Goal: Task Accomplishment & Management: Complete application form

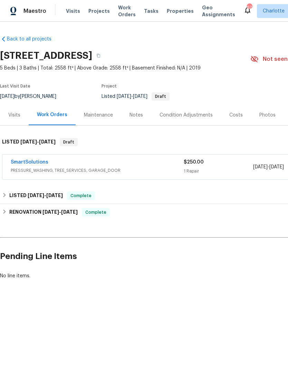
scroll to position [0, 102]
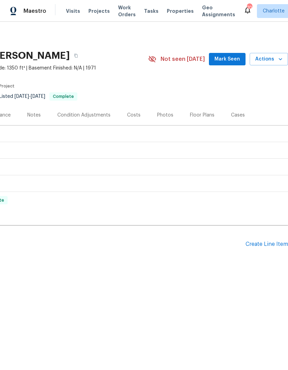
scroll to position [0, 102]
click at [264, 244] on div "Create Line Item" at bounding box center [267, 244] width 43 height 7
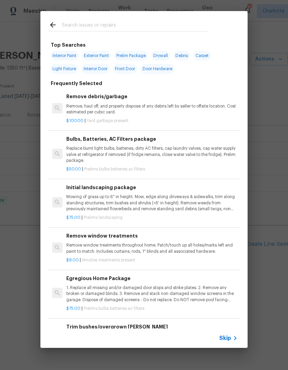
click at [125, 19] on div at bounding box center [128, 24] width 176 height 27
click at [83, 22] on input "text" at bounding box center [135, 26] width 147 height 10
type input "Toilet"
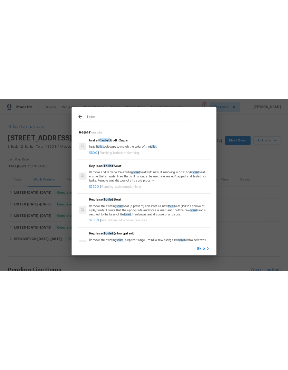
scroll to position [0, 0]
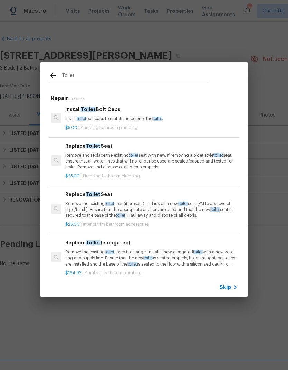
click at [199, 160] on p "Remove and replace the existing toilet seat with new. If removing a bidet style…" at bounding box center [150, 161] width 171 height 18
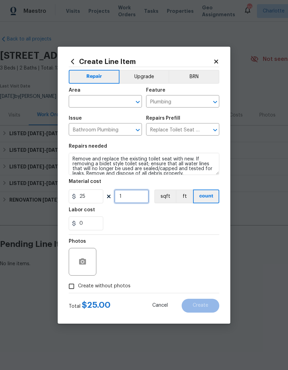
click at [134, 199] on input "1" at bounding box center [131, 196] width 35 height 14
type input "2"
click at [95, 223] on input "0" at bounding box center [86, 223] width 35 height 14
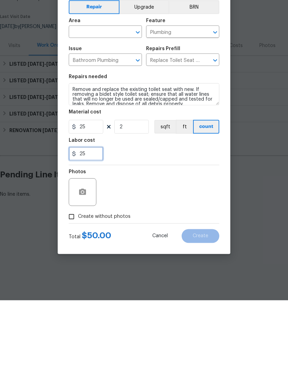
type input "25"
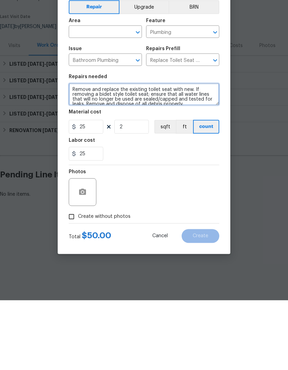
click at [73, 153] on textarea "Remove and replace the existing toilet seat with new. If removing a bidet style…" at bounding box center [144, 164] width 151 height 22
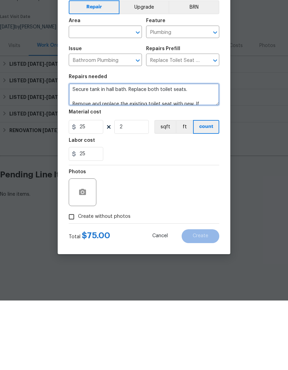
scroll to position [2, 0]
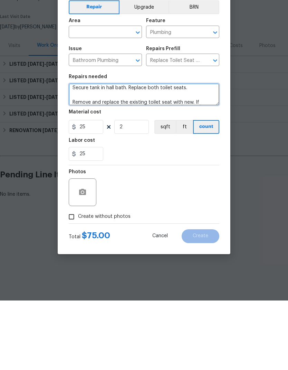
type textarea "Secure tank in hall bath. Replace both toilet seats. Remove and replace the exi…"
click at [111, 84] on span "Area ​" at bounding box center [105, 98] width 73 height 28
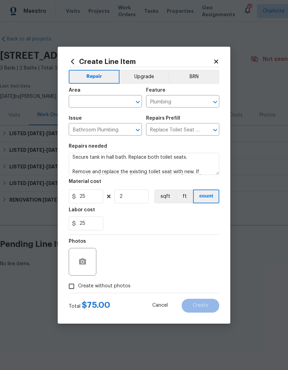
click at [112, 102] on input "text" at bounding box center [96, 102] width 54 height 11
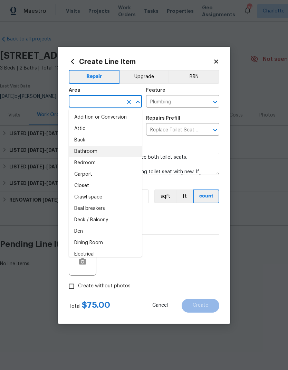
click at [98, 151] on li "Bathroom" at bounding box center [105, 151] width 73 height 11
type input "Bathroom"
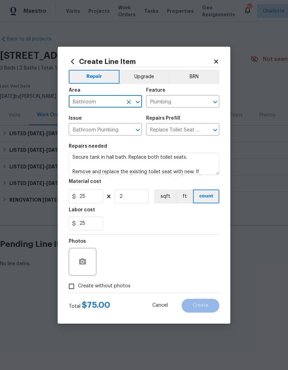
click at [183, 225] on div "25" at bounding box center [144, 223] width 151 height 14
click at [87, 261] on button "button" at bounding box center [82, 261] width 17 height 17
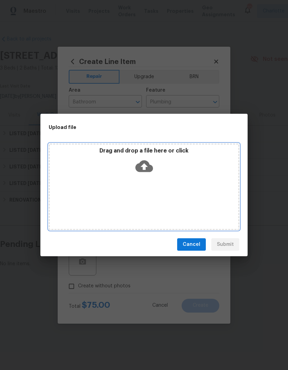
click at [149, 166] on icon at bounding box center [144, 166] width 18 height 12
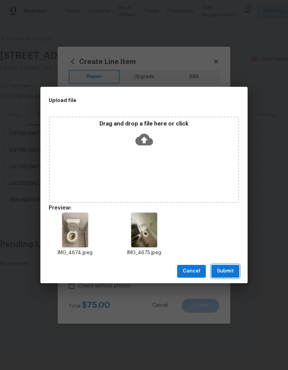
click at [236, 268] on button "Submit" at bounding box center [226, 271] width 28 height 13
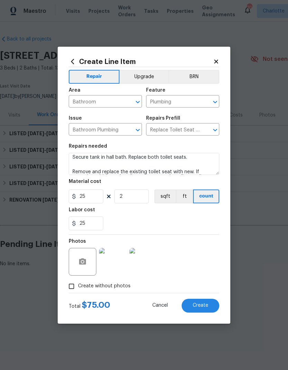
click at [208, 304] on button "Create" at bounding box center [201, 306] width 38 height 14
type input "0"
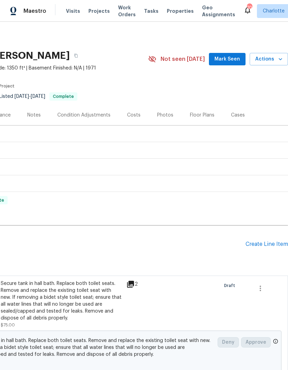
scroll to position [0, 102]
click at [268, 246] on div "Create Line Item" at bounding box center [267, 244] width 43 height 7
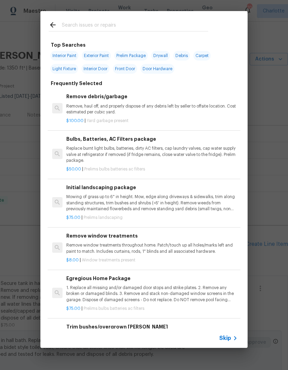
scroll to position [0, 0]
click at [158, 23] on input "text" at bounding box center [135, 26] width 147 height 10
type input "Bulbs"
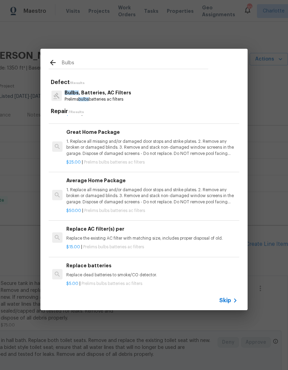
scroll to position [125, 0]
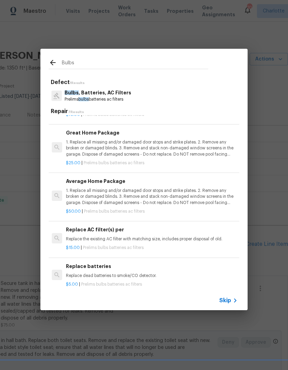
click at [187, 150] on p "1. Replace all missing and/or damaged door stops and strike plates. 2. Remove a…" at bounding box center [151, 148] width 171 height 18
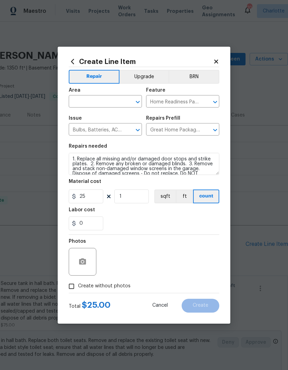
scroll to position [0, 0]
click at [74, 158] on textarea "1. Replace all missing and/or damaged door stops and strike plates. 2. Remove a…" at bounding box center [144, 164] width 151 height 22
click at [73, 159] on textarea "1. Replace all missing and/or damaged door stops and strike plates. 2. Remove a…" at bounding box center [144, 164] width 151 height 22
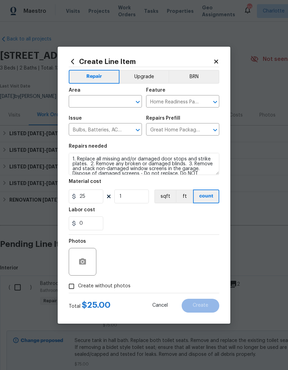
click at [111, 101] on input "text" at bounding box center [96, 102] width 54 height 11
click at [113, 131] on li "Interior Overall" at bounding box center [105, 128] width 73 height 11
type input "Interior Overall"
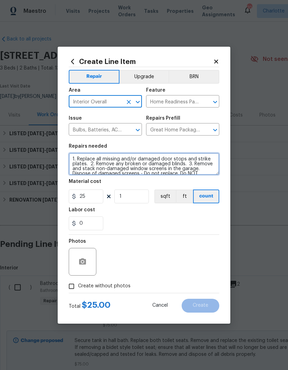
click at [74, 158] on textarea "1. Replace all missing and/or damaged door stops and strike plates. 2. Remove a…" at bounding box center [144, 164] width 151 height 22
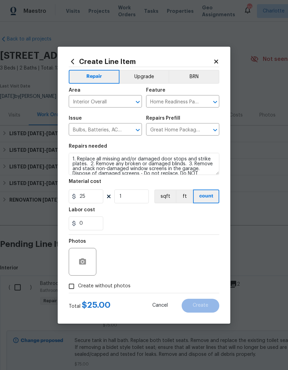
click at [64, 160] on div "Create Line Item Repair Upgrade BRN Area Interior Overall ​ Feature Home Readin…" at bounding box center [144, 185] width 173 height 277
click at [69, 160] on textarea "1. Replace all missing and/or damaged door stops and strike plates. 2. Remove a…" at bounding box center [144, 164] width 151 height 22
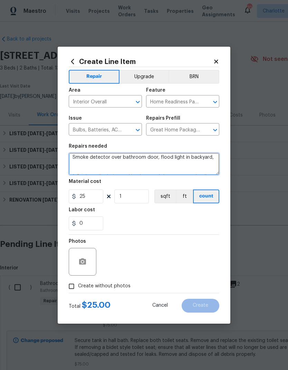
scroll to position [7, 0]
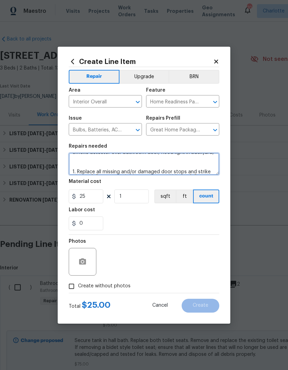
type textarea "Smoke detector over bathroom door, flood light in backyard, 1. Replace all miss…"
click at [180, 220] on div "0" at bounding box center [144, 223] width 151 height 14
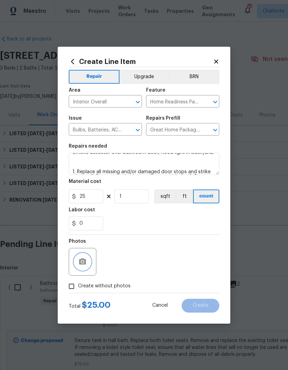
click at [85, 261] on icon "button" at bounding box center [82, 261] width 7 height 6
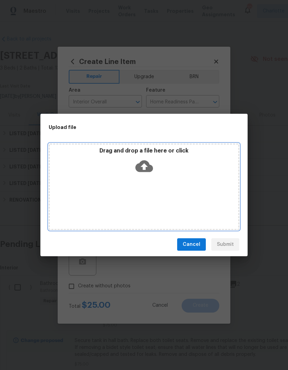
click at [137, 170] on icon at bounding box center [144, 166] width 18 height 18
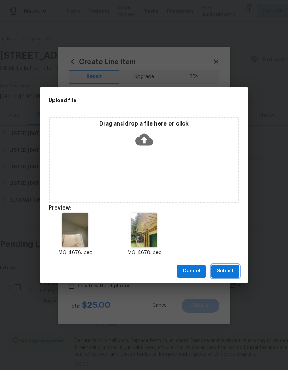
click at [229, 274] on span "Submit" at bounding box center [225, 271] width 17 height 9
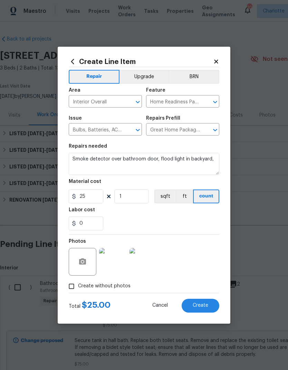
scroll to position [7, 0]
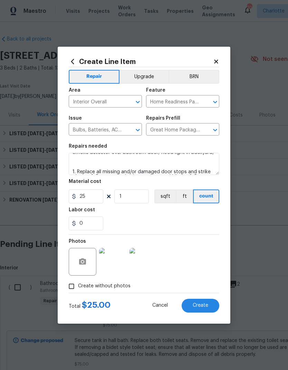
click at [206, 307] on span "Create" at bounding box center [201, 305] width 16 height 5
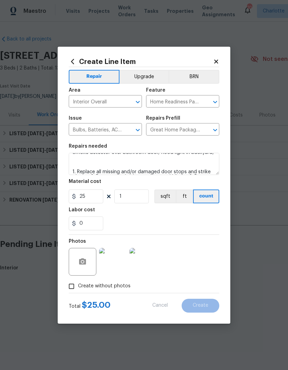
type input "0"
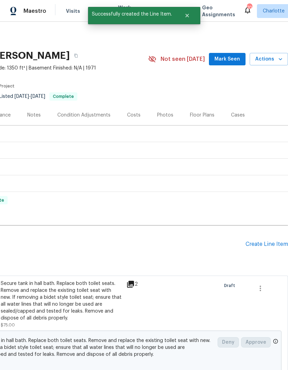
scroll to position [0, 102]
click at [270, 244] on div "Create Line Item" at bounding box center [267, 244] width 43 height 7
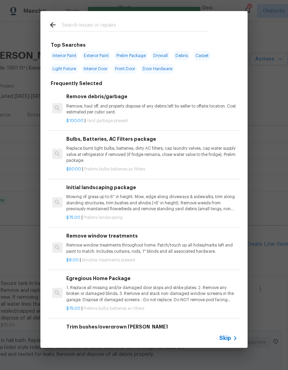
click at [118, 26] on input "text" at bounding box center [135, 26] width 147 height 10
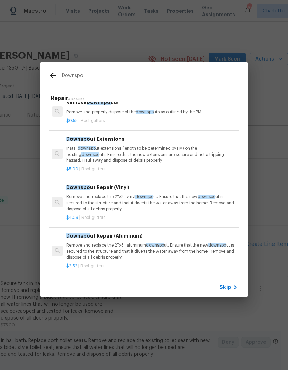
scroll to position [9, 0]
type input "Downspout"
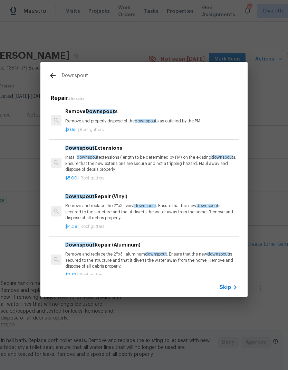
scroll to position [0, 1]
click at [142, 165] on p "Install downspout extensions (length to be determined by PM) on the existing do…" at bounding box center [150, 163] width 171 height 18
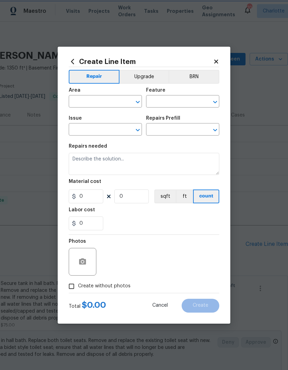
type input "[PERSON_NAME] and Trim"
type input "Gutters"
type input "Downspout Extensions $5.00"
type textarea "Install downspout extensions (length to be determined by PM) on the existing do…"
type input "5"
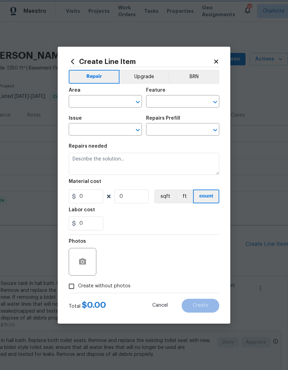
type input "1"
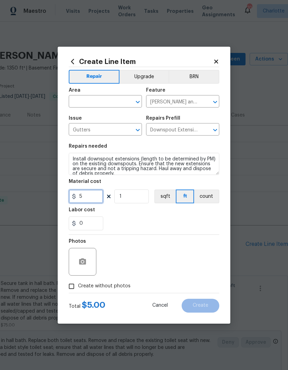
click at [92, 198] on input "5" at bounding box center [86, 196] width 35 height 14
type input "15"
click at [158, 220] on div "Repair Upgrade BRN Area ​ Feature Eaves and Trim ​ Issue Gutters ​ Repairs Pref…" at bounding box center [144, 180] width 151 height 226
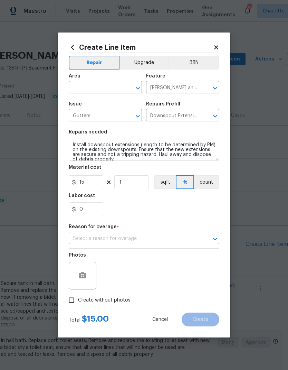
click at [109, 80] on div "Area" at bounding box center [105, 78] width 73 height 9
click at [101, 85] on input "text" at bounding box center [96, 88] width 54 height 11
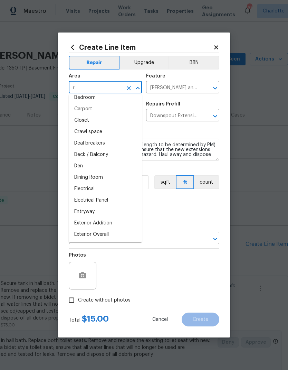
scroll to position [0, 0]
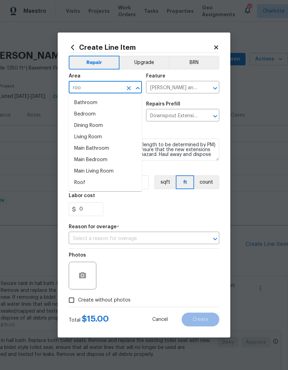
click at [95, 178] on li "Roof" at bounding box center [105, 182] width 73 height 11
type input "Roof"
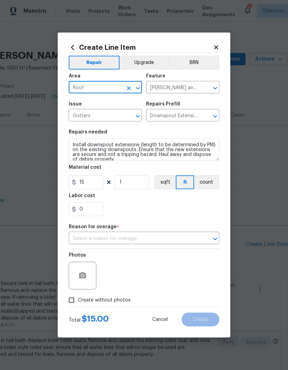
click at [156, 212] on div "0" at bounding box center [144, 209] width 151 height 14
click at [85, 274] on icon "button" at bounding box center [82, 275] width 7 height 6
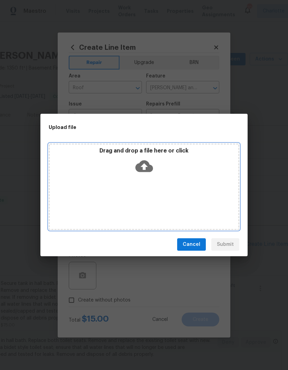
click at [149, 169] on icon at bounding box center [144, 166] width 18 height 12
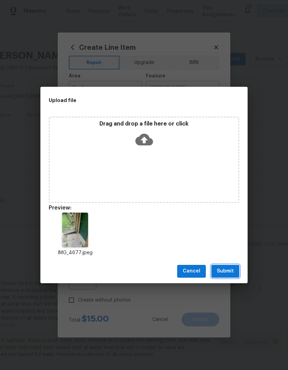
click at [230, 269] on span "Submit" at bounding box center [225, 271] width 17 height 9
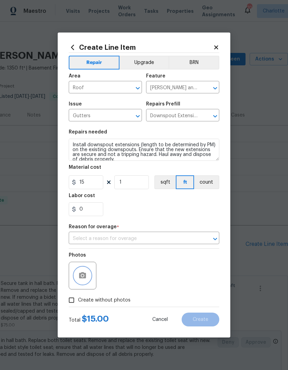
click at [219, 237] on button "Open" at bounding box center [215, 239] width 10 height 10
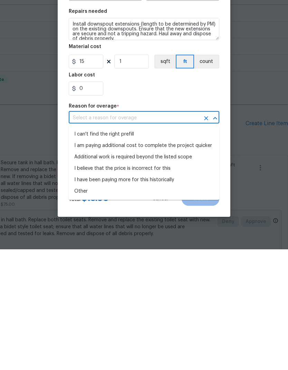
click at [153, 283] on li "I believe that the price is incorrect for this" at bounding box center [144, 288] width 151 height 11
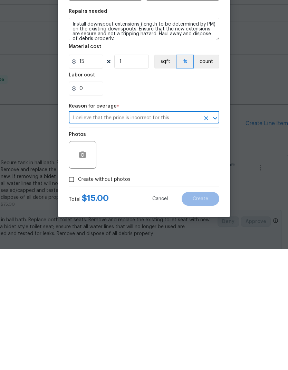
click at [215, 237] on icon "Open" at bounding box center [215, 238] width 4 height 2
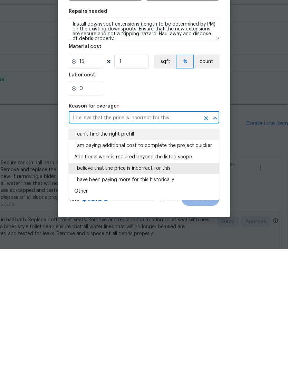
click at [173, 249] on li "I can't find the right prefill" at bounding box center [144, 254] width 151 height 11
type input "I can't find the right prefill"
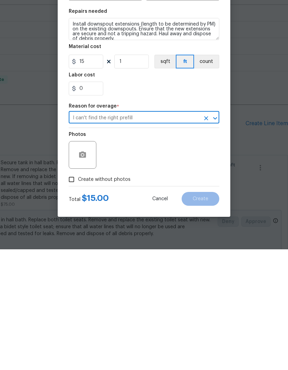
click at [196, 248] on div "Photos" at bounding box center [144, 270] width 151 height 45
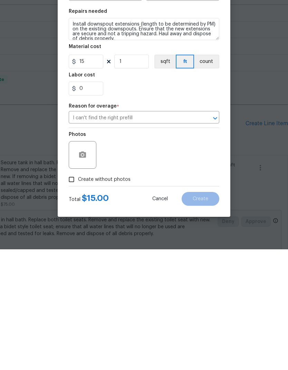
scroll to position [28, 0]
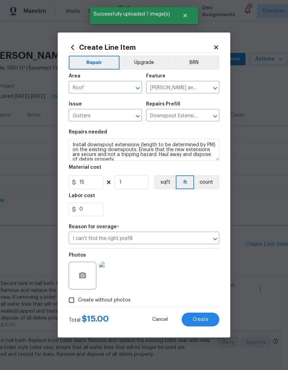
click at [202, 319] on span "Create" at bounding box center [201, 319] width 16 height 5
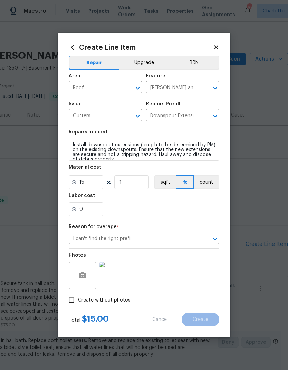
type input "0"
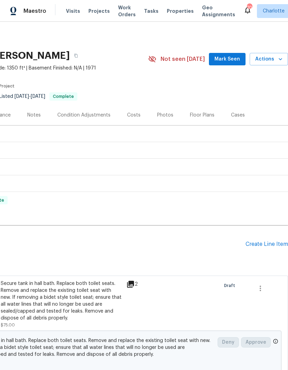
scroll to position [0, 102]
click at [267, 241] on div "Create Line Item" at bounding box center [267, 244] width 43 height 7
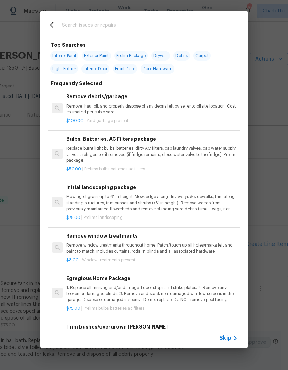
click at [118, 27] on input "text" at bounding box center [135, 26] width 147 height 10
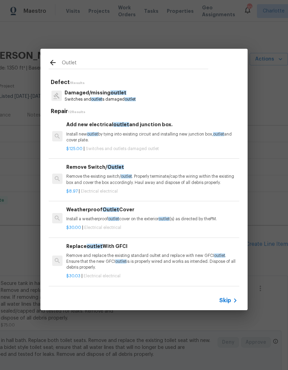
type input "Outlet"
click at [183, 96] on div "Damaged/missing outlet Switches and outlet s damaged outlet" at bounding box center [144, 95] width 191 height 19
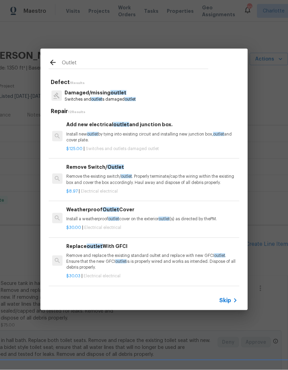
click at [185, 97] on div "Damaged/missing outlet Switches and outlet s damaged outlet" at bounding box center [144, 95] width 191 height 19
click at [130, 91] on p "Damaged/missing outlet" at bounding box center [100, 92] width 71 height 7
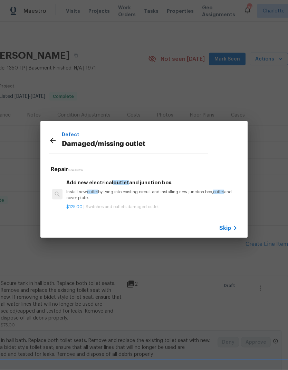
scroll to position [27, 0]
click at [53, 143] on icon at bounding box center [53, 141] width 8 height 8
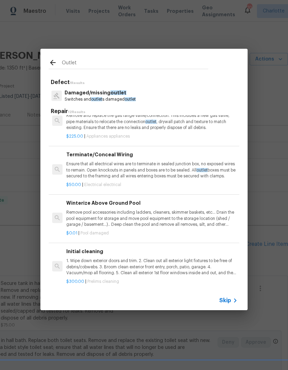
scroll to position [358, 0]
click at [185, 63] on input "Outlet" at bounding box center [135, 63] width 147 height 10
type input "O"
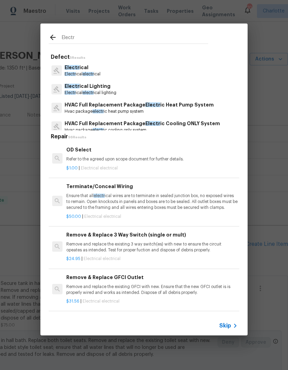
type input "Electr"
click at [137, 69] on div "Electr ical Electr ical electr ical" at bounding box center [144, 70] width 191 height 19
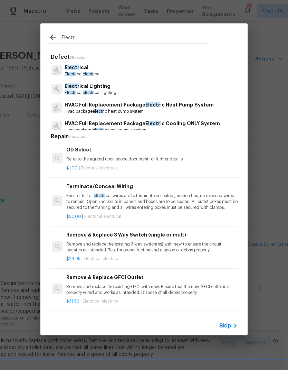
click at [143, 68] on div "Electr ical Electr ical electr ical" at bounding box center [144, 70] width 191 height 19
click at [100, 67] on p "Electr ical" at bounding box center [83, 67] width 36 height 7
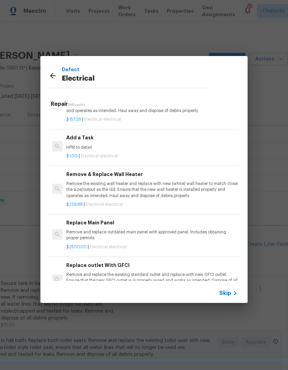
scroll to position [460, 0]
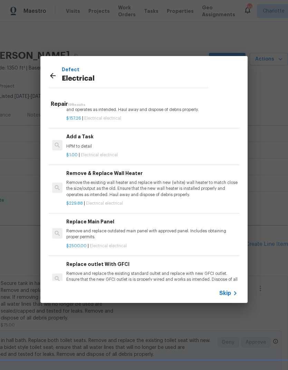
click at [133, 143] on p "HPM to detail" at bounding box center [151, 146] width 171 height 6
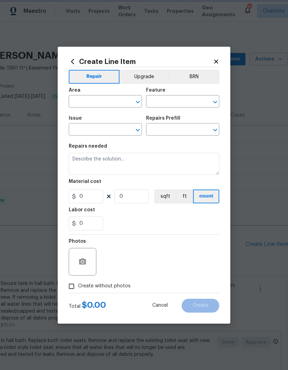
type input "Electrical"
type input "Add a Task $1.00"
type textarea "HPM to detail"
type input "1"
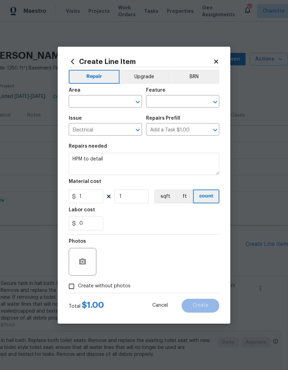
click at [114, 103] on input "text" at bounding box center [96, 102] width 54 height 11
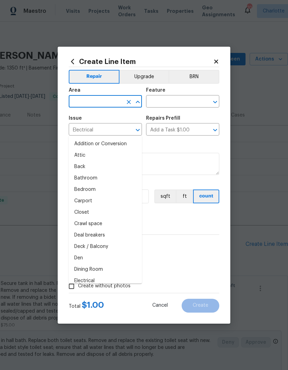
scroll to position [26, 0]
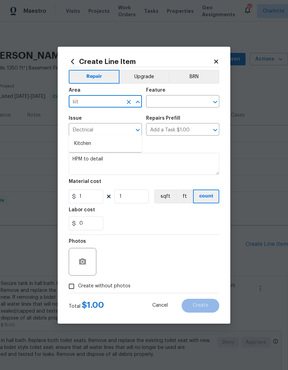
click at [99, 138] on li "Kitchen" at bounding box center [105, 143] width 73 height 11
type input "Kitchen"
click at [188, 102] on input "text" at bounding box center [173, 102] width 54 height 11
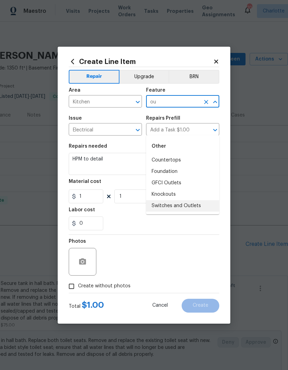
click at [191, 200] on li "Switches and Outlets" at bounding box center [182, 205] width 73 height 11
type input "Switches and Outlets"
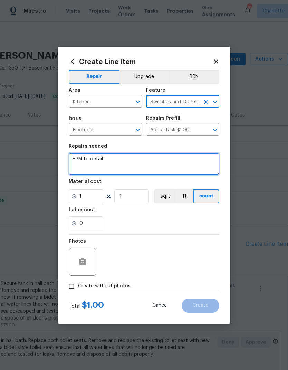
click at [150, 162] on textarea "HPM to detail" at bounding box center [144, 164] width 151 height 22
click at [99, 157] on textarea "HPM to detail" at bounding box center [144, 164] width 151 height 22
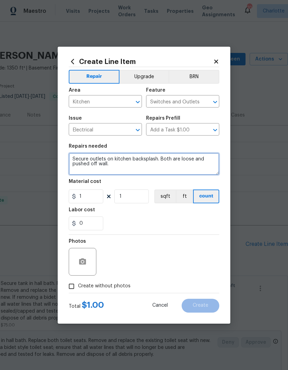
type textarea "Secure outlets on kitchen backsplash. Both are loose and pushed off wall."
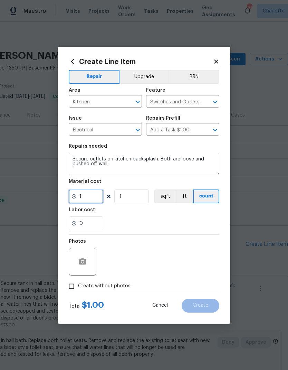
click at [94, 194] on input "1" at bounding box center [86, 196] width 35 height 14
type input "10"
click at [164, 215] on div "Labor cost" at bounding box center [144, 211] width 151 height 9
click at [84, 262] on icon "button" at bounding box center [82, 261] width 8 height 8
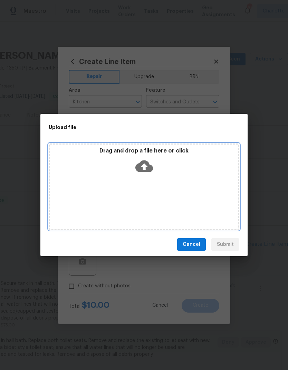
click at [146, 168] on icon at bounding box center [144, 166] width 18 height 12
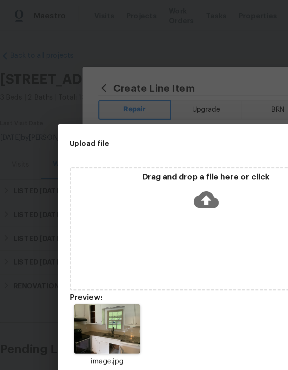
scroll to position [0, 0]
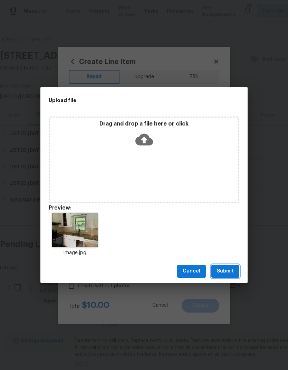
click at [230, 273] on span "Submit" at bounding box center [225, 271] width 17 height 9
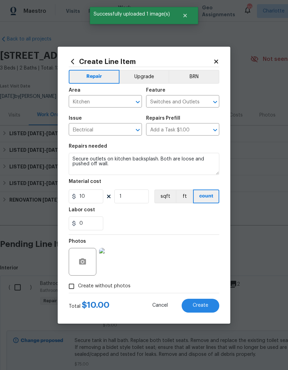
click at [204, 305] on span "Create" at bounding box center [201, 305] width 16 height 5
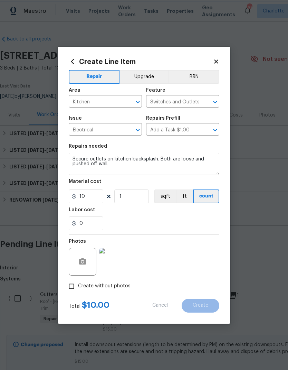
type input "0"
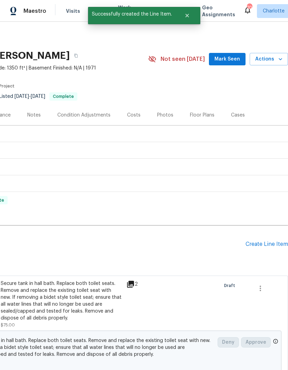
scroll to position [0, 102]
click at [273, 244] on div "Create Line Item" at bounding box center [267, 244] width 43 height 7
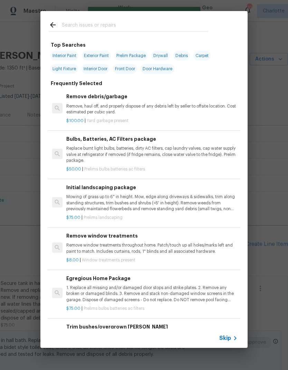
click at [130, 22] on input "text" at bounding box center [135, 26] width 147 height 10
type input "Cabinets"
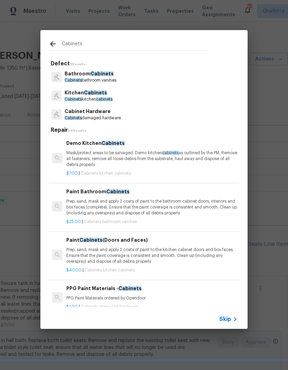
click at [99, 98] on span "cabinets" at bounding box center [104, 99] width 17 height 4
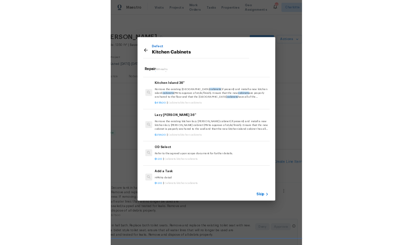
scroll to position [664, 0]
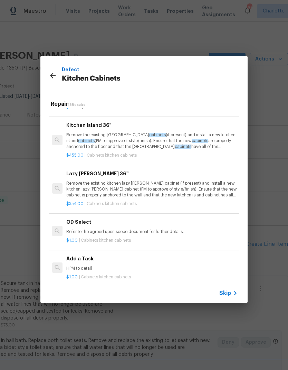
click at [108, 265] on p "HPM to detail" at bounding box center [151, 268] width 171 height 6
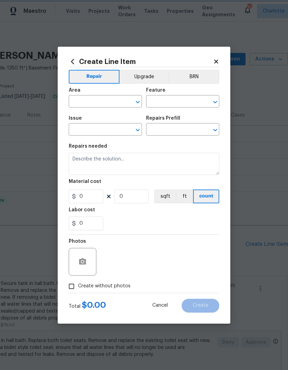
type input "Cabinets"
type input "Kitchen Cabinets"
type input "Add a Task $1.00"
type textarea "HPM to detail"
type input "1"
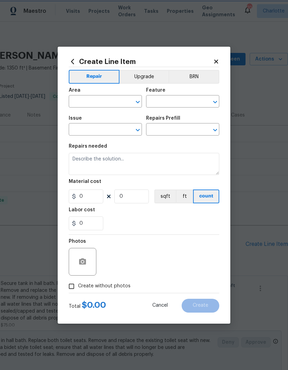
type input "1"
click at [88, 197] on input "1" at bounding box center [86, 196] width 35 height 14
type input "30"
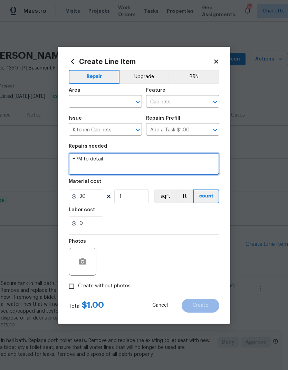
click at [99, 160] on textarea "HPM to detail" at bounding box center [144, 164] width 151 height 22
click at [98, 157] on textarea "HPM to detail" at bounding box center [144, 164] width 151 height 22
click at [95, 157] on textarea "HPM to detail" at bounding box center [144, 164] width 151 height 22
type textarea "Adjust hinges or add magnetic catches to kitchen cabinets so they close properl…"
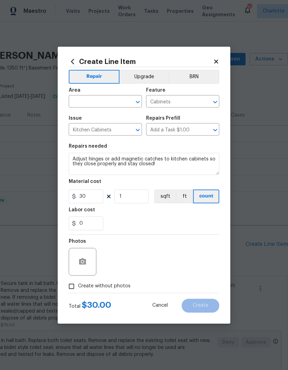
click at [111, 105] on input "text" at bounding box center [96, 102] width 54 height 11
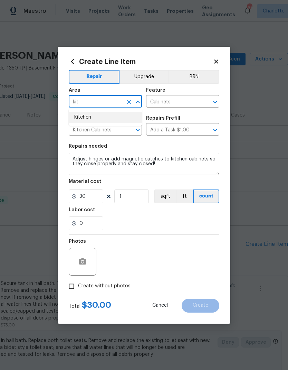
click at [96, 112] on li "Kitchen" at bounding box center [105, 117] width 73 height 11
type input "Kitchen"
click at [189, 223] on div "0" at bounding box center [144, 223] width 151 height 14
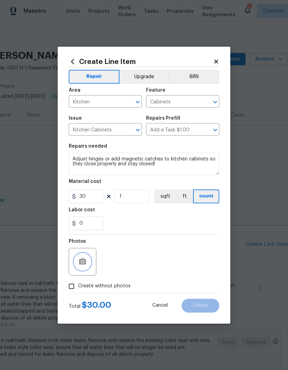
click at [88, 259] on button "button" at bounding box center [82, 261] width 17 height 17
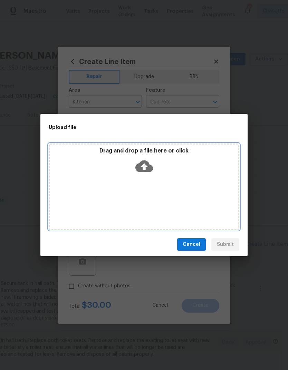
click at [149, 161] on icon at bounding box center [144, 166] width 18 height 18
click at [150, 163] on icon at bounding box center [144, 166] width 18 height 18
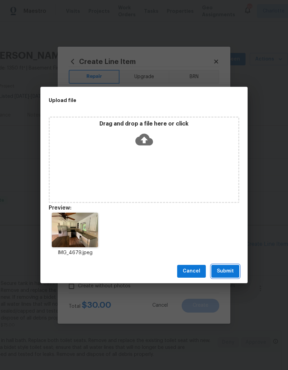
click at [232, 272] on span "Submit" at bounding box center [225, 271] width 17 height 9
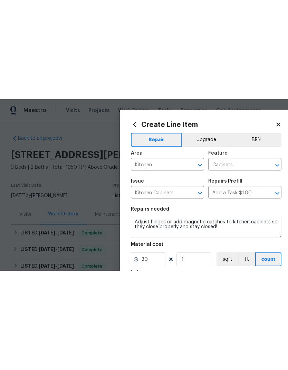
scroll to position [0, 0]
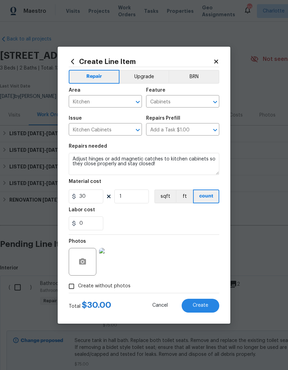
click at [211, 303] on button "Create" at bounding box center [201, 306] width 38 height 14
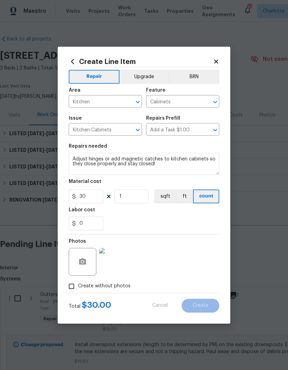
type input "0"
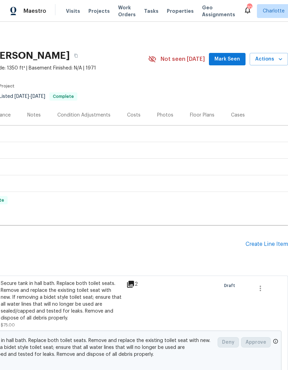
scroll to position [0, 102]
click at [265, 243] on div "Create Line Item" at bounding box center [267, 244] width 43 height 7
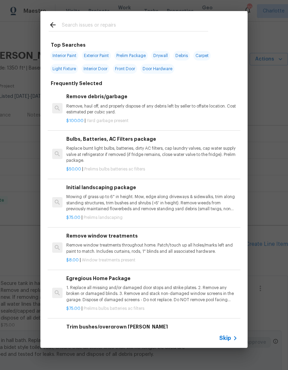
click at [115, 27] on input "text" at bounding box center [135, 26] width 147 height 10
type input "Ceiling"
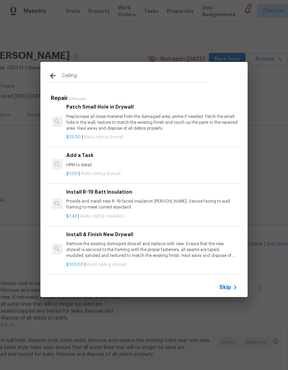
scroll to position [283, 0]
click at [131, 162] on p "HPM to detail" at bounding box center [151, 165] width 171 height 6
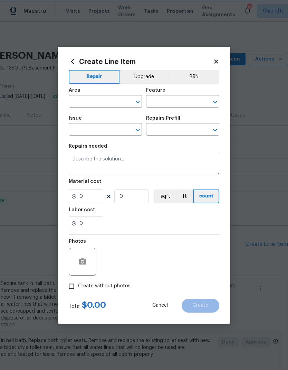
type input "Walls and Ceiling"
type input "Drywall"
type input "Add a Task $1.00"
type textarea "HPM to detail"
type input "1"
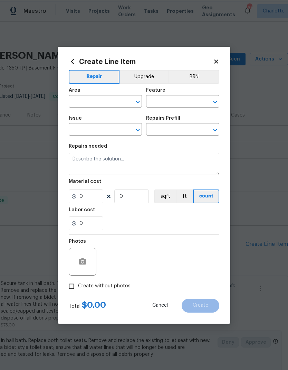
type input "1"
click at [105, 103] on input "text" at bounding box center [96, 102] width 54 height 11
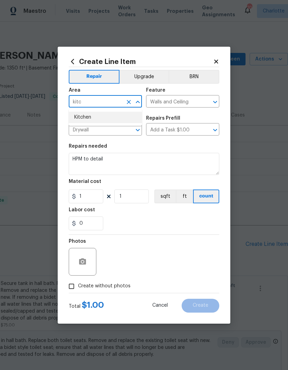
click at [102, 118] on li "Kitchen" at bounding box center [105, 117] width 73 height 11
type input "Kitchen"
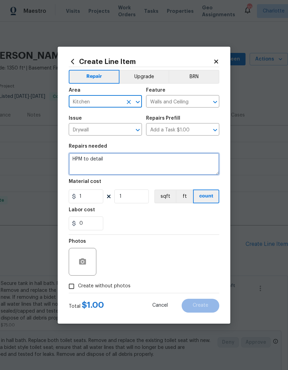
click at [113, 159] on textarea "HPM to detail" at bounding box center [144, 164] width 151 height 22
click at [115, 159] on textarea "HPM to detail" at bounding box center [144, 164] width 151 height 22
click at [94, 160] on textarea "HPM to detail" at bounding box center [144, 164] width 151 height 22
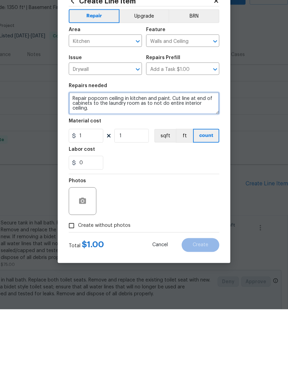
type textarea "Repair popcorn ceiling in kitchen and paint. Cut line at end of cabinets to the…"
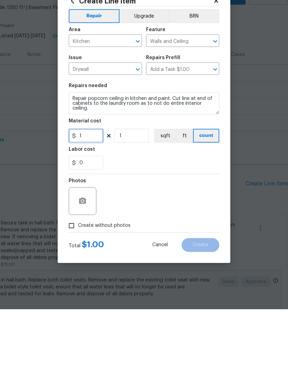
click at [90, 189] on input "1" at bounding box center [86, 196] width 35 height 14
type input "250"
click at [148, 235] on div "Photos" at bounding box center [144, 257] width 151 height 45
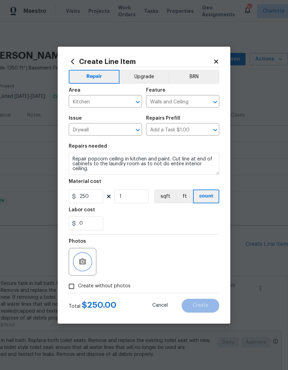
click at [82, 267] on button "button" at bounding box center [82, 261] width 17 height 17
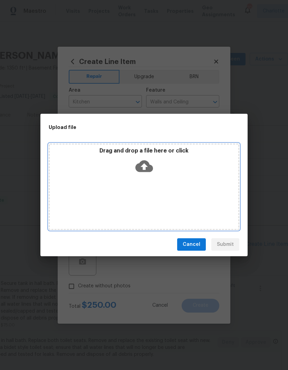
click at [142, 166] on icon at bounding box center [144, 166] width 18 height 18
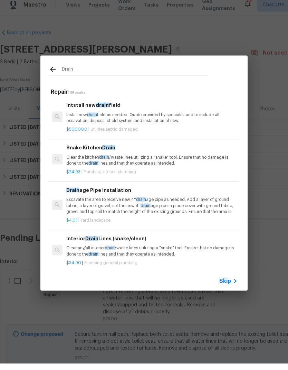
scroll to position [536, 0]
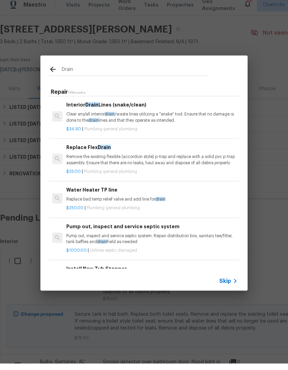
click at [161, 72] on input "Drain" at bounding box center [135, 77] width 147 height 10
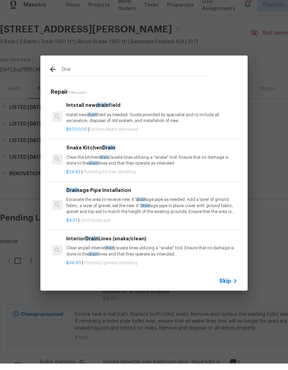
scroll to position [0, 0]
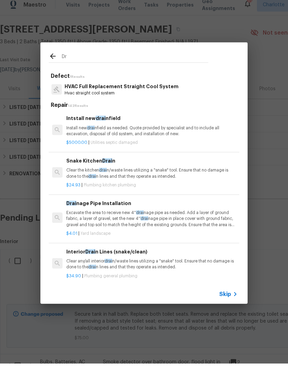
type input "D"
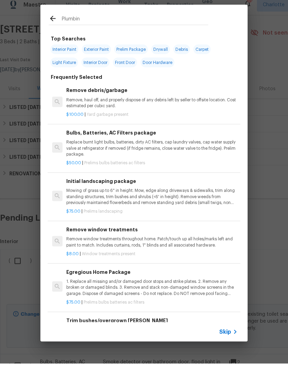
type input "Plumbing"
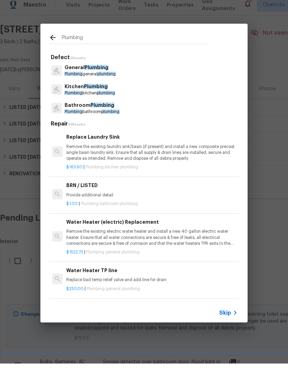
click at [115, 90] on p "Kitchen Plumbing" at bounding box center [90, 92] width 50 height 7
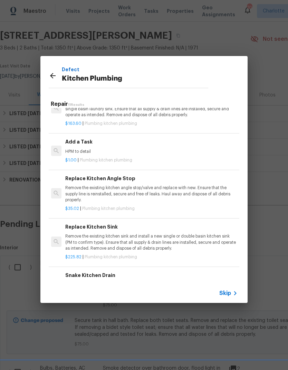
scroll to position [19, 1]
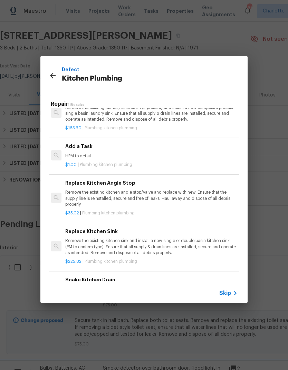
click at [180, 161] on div "$1.00 | Plumbing kitchen plumbing" at bounding box center [150, 163] width 171 height 9
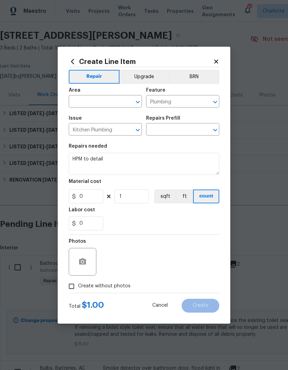
type input "Add a Task $1.00"
type input "1"
click at [105, 101] on input "text" at bounding box center [96, 102] width 54 height 11
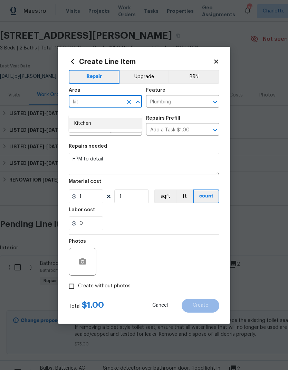
click at [95, 118] on li "Kitchen" at bounding box center [105, 123] width 73 height 11
type input "Kitchen"
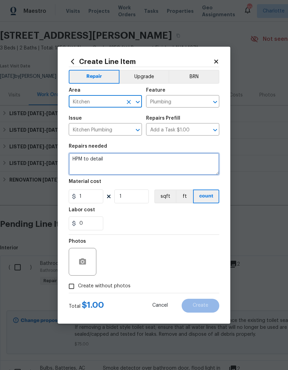
click at [109, 161] on textarea "HPM to detail" at bounding box center [144, 164] width 151 height 22
click at [102, 159] on textarea "HPM to detail" at bounding box center [144, 164] width 151 height 22
click at [95, 160] on textarea "HPM to detail" at bounding box center [144, 164] width 151 height 22
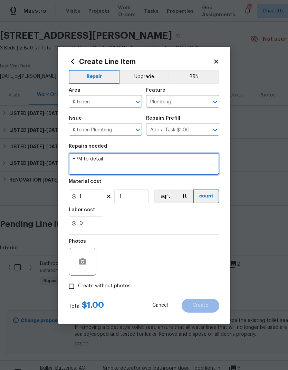
click at [89, 160] on textarea "HPM to detail" at bounding box center [144, 164] width 151 height 22
type textarea "Replace both sink drain covers as they are rusted"
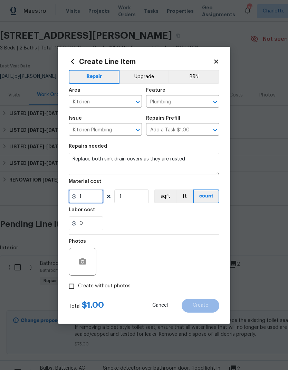
click at [91, 194] on input "1" at bounding box center [86, 196] width 35 height 14
type input "15"
click at [134, 198] on input "1" at bounding box center [131, 196] width 35 height 14
type input "2"
click at [170, 217] on div "0" at bounding box center [144, 223] width 151 height 14
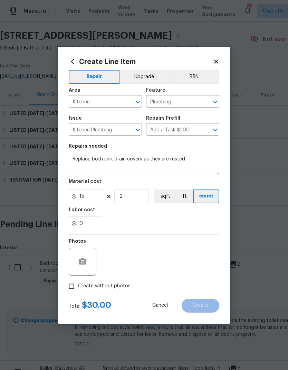
scroll to position [7, 0]
click at [82, 263] on icon "button" at bounding box center [82, 261] width 8 height 8
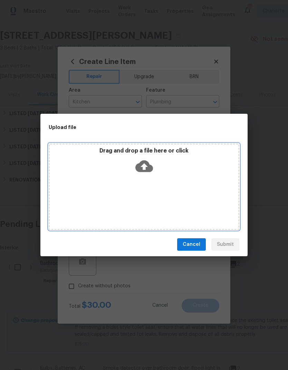
click at [143, 166] on icon at bounding box center [144, 166] width 18 height 18
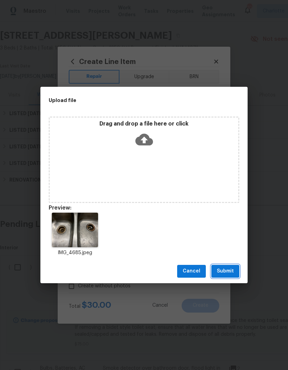
click at [231, 274] on span "Submit" at bounding box center [225, 271] width 17 height 9
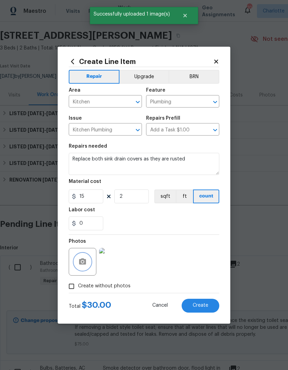
scroll to position [0, 0]
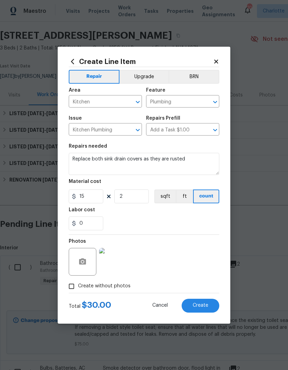
click at [207, 306] on span "Create" at bounding box center [201, 305] width 16 height 5
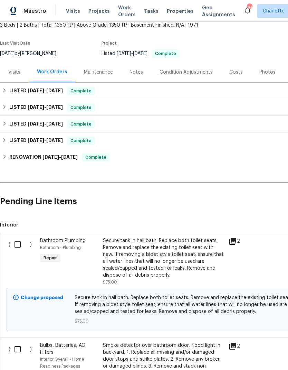
scroll to position [43, 0]
click at [18, 237] on input "checkbox" at bounding box center [20, 244] width 20 height 15
checkbox input "true"
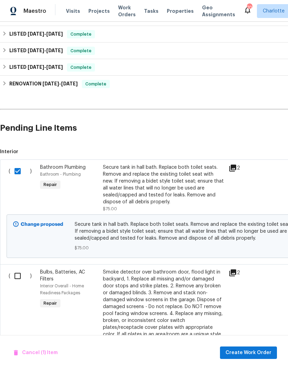
scroll to position [116, 0]
click at [14, 268] on input "checkbox" at bounding box center [20, 275] width 20 height 15
checkbox input "true"
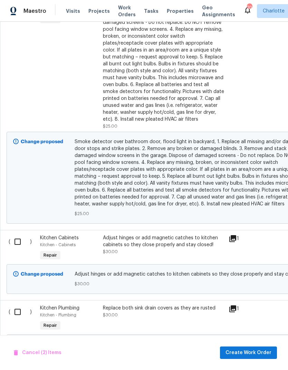
scroll to position [401, 0]
click at [19, 234] on input "checkbox" at bounding box center [20, 241] width 20 height 15
checkbox input "true"
click at [15, 304] on input "checkbox" at bounding box center [20, 311] width 20 height 15
checkbox input "true"
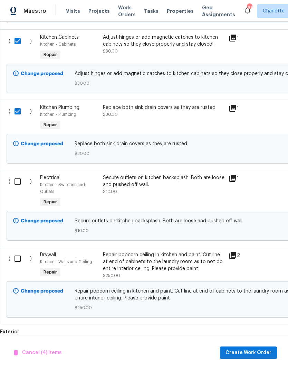
scroll to position [601, 0]
click at [19, 174] on input "checkbox" at bounding box center [20, 181] width 20 height 15
checkbox input "true"
click at [18, 252] on input "checkbox" at bounding box center [20, 258] width 20 height 15
checkbox input "true"
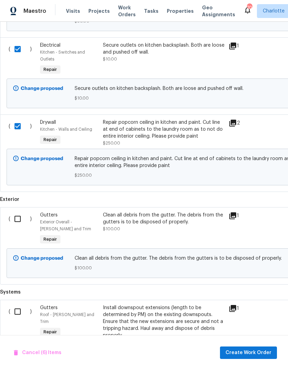
scroll to position [734, 0]
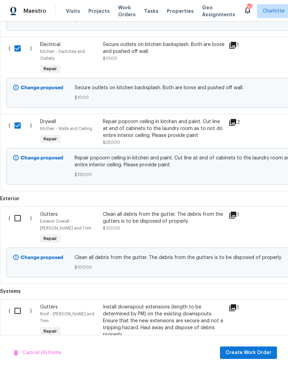
click at [17, 211] on input "checkbox" at bounding box center [20, 218] width 20 height 15
checkbox input "true"
click at [16, 303] on input "checkbox" at bounding box center [20, 310] width 20 height 15
checkbox input "true"
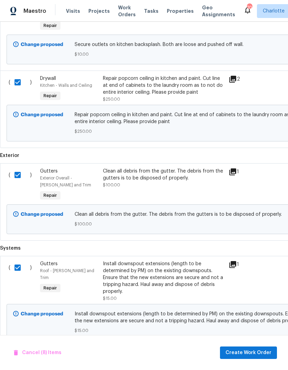
scroll to position [777, 0]
click at [265, 350] on span "Create Work Order" at bounding box center [249, 352] width 46 height 9
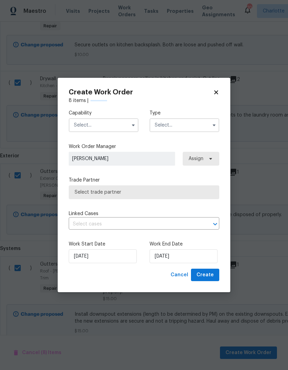
checkbox input "false"
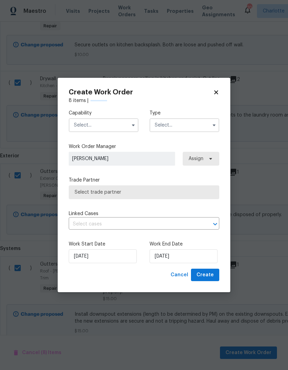
checkbox input "false"
click at [116, 123] on input "text" at bounding box center [104, 125] width 70 height 14
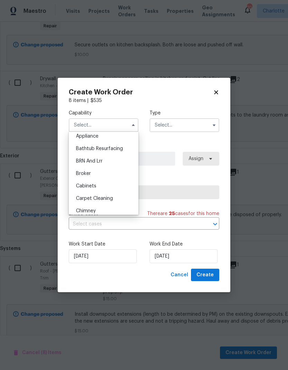
scroll to position [13, 0]
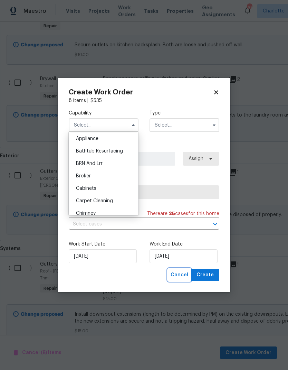
click at [186, 277] on span "Cancel" at bounding box center [180, 275] width 18 height 9
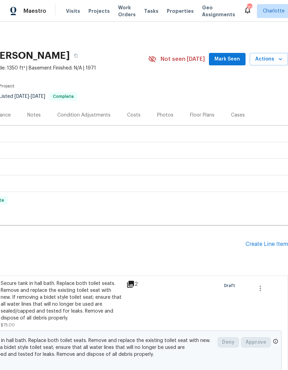
scroll to position [0, 102]
click at [274, 241] on div "Create Line Item" at bounding box center [267, 244] width 43 height 7
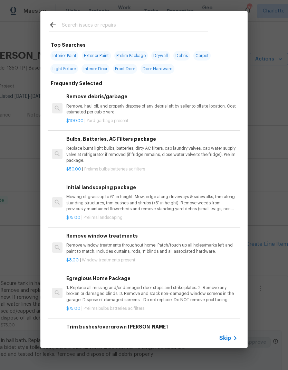
click at [147, 22] on input "text" at bounding box center [135, 26] width 147 height 10
type input "Dishwas"
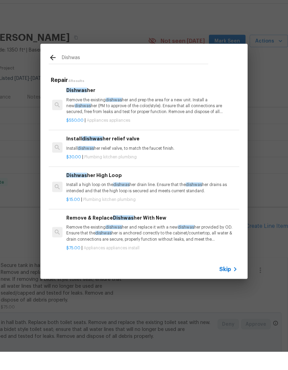
scroll to position [3, 0]
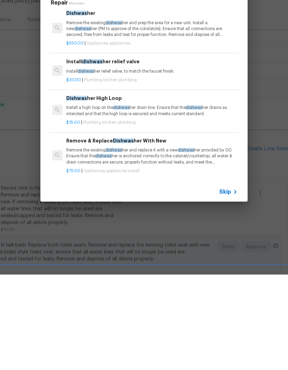
click at [182, 243] on p "Remove the existing dishwas her and replace it with a new dishwas her provided …" at bounding box center [151, 252] width 171 height 18
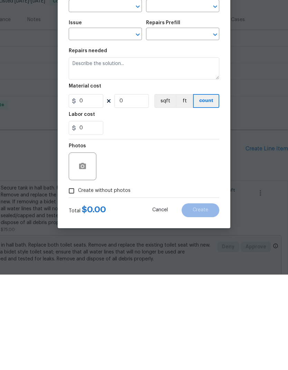
type input "Appliances"
type input "Appliance Install"
type input "Remove & Replace Dishwasher With New $75.00"
type textarea "Remove the existing dishwasher and replace it with a new dishwasher provided by…"
type input "75"
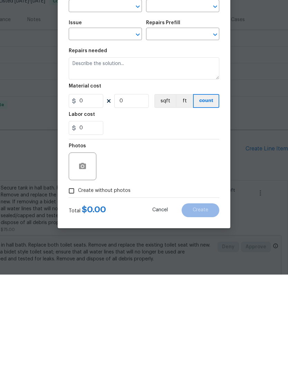
type input "1"
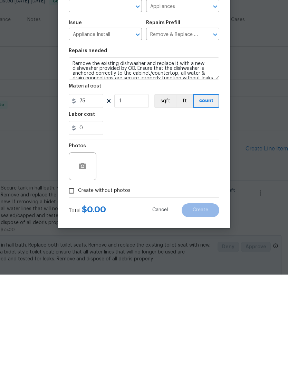
scroll to position [28, 0]
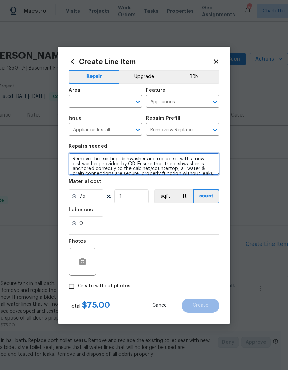
click at [70, 157] on textarea "Remove the existing dishwasher and replace it with a new dishwasher provided by…" at bounding box center [144, 164] width 151 height 22
type textarea "Haul off old dishwasher as well. Remove the existing dishwasher and replace it …"
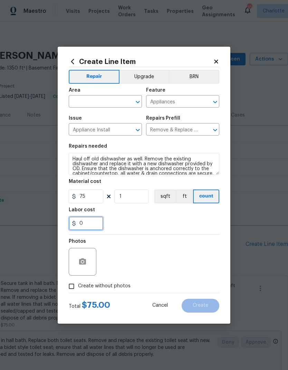
click at [82, 228] on input "0" at bounding box center [86, 223] width 35 height 14
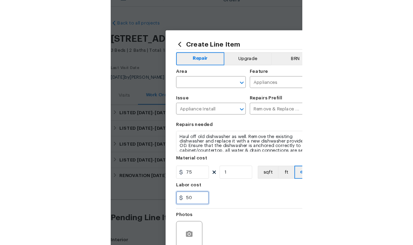
scroll to position [0, 0]
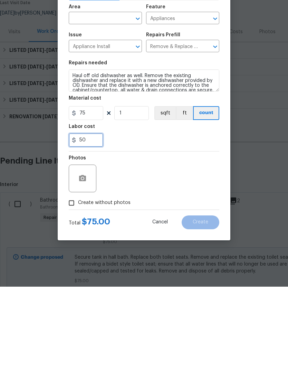
type input "50"
click at [88, 253] on button "button" at bounding box center [82, 261] width 17 height 17
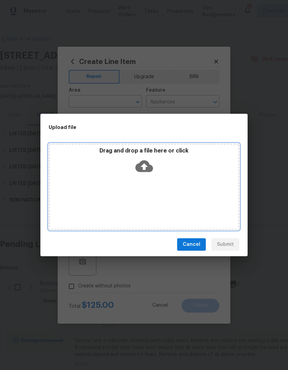
click at [152, 175] on icon at bounding box center [144, 166] width 18 height 18
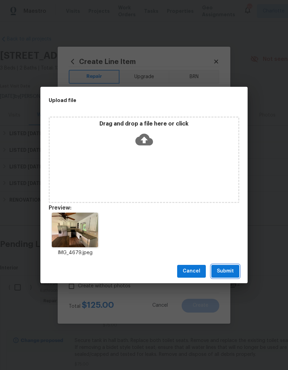
click at [231, 275] on span "Submit" at bounding box center [225, 271] width 17 height 9
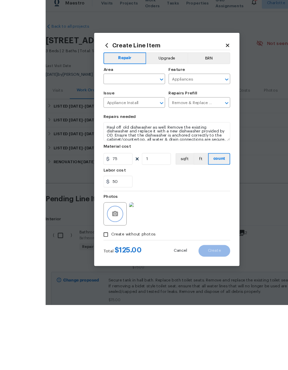
scroll to position [28, 0]
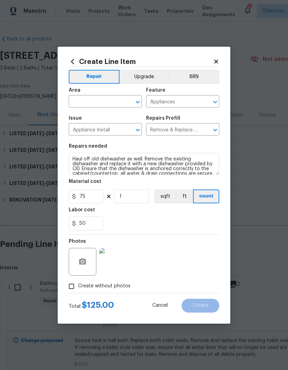
click at [113, 102] on input "text" at bounding box center [96, 102] width 54 height 11
click at [105, 139] on li "Kitchen" at bounding box center [105, 144] width 73 height 11
type input "Kitchen"
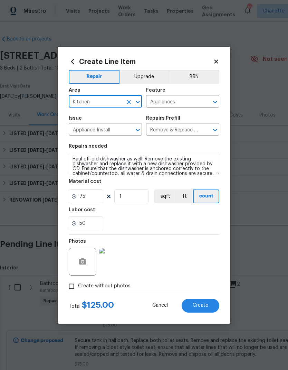
click at [195, 216] on div "Labor cost" at bounding box center [144, 211] width 151 height 9
click at [209, 308] on button "Create" at bounding box center [201, 306] width 38 height 14
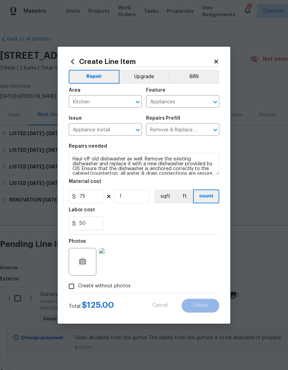
type input "0"
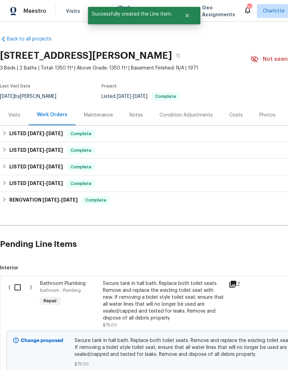
click at [14, 280] on input "checkbox" at bounding box center [20, 287] width 20 height 15
checkbox input "true"
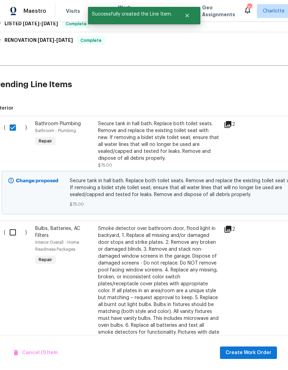
click at [17, 225] on input "checkbox" at bounding box center [16, 232] width 20 height 15
checkbox input "true"
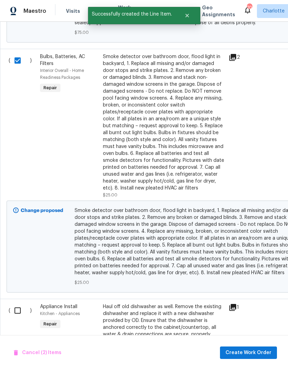
scroll to position [331, 0]
click at [20, 303] on input "checkbox" at bounding box center [20, 310] width 20 height 15
checkbox input "true"
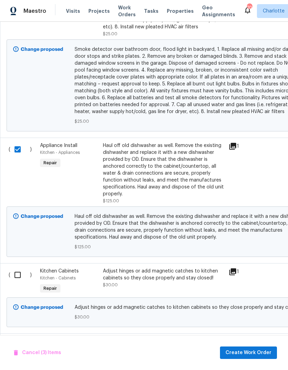
scroll to position [492, 0]
click at [19, 267] on input "checkbox" at bounding box center [20, 274] width 20 height 15
checkbox input "true"
click at [19, 338] on input "checkbox" at bounding box center [20, 345] width 20 height 15
checkbox input "true"
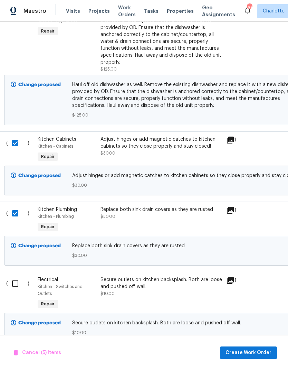
scroll to position [626, 3]
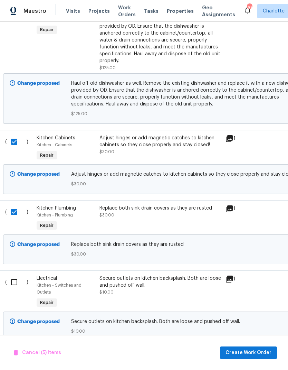
click at [16, 275] on input "checkbox" at bounding box center [17, 282] width 20 height 15
checkbox input "true"
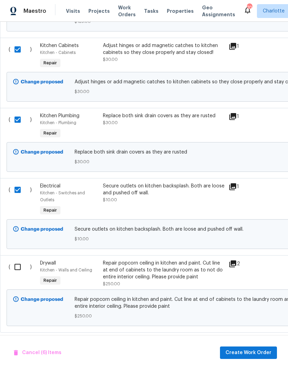
scroll to position [718, 0]
click at [21, 260] on input "checkbox" at bounding box center [20, 267] width 20 height 15
checkbox input "true"
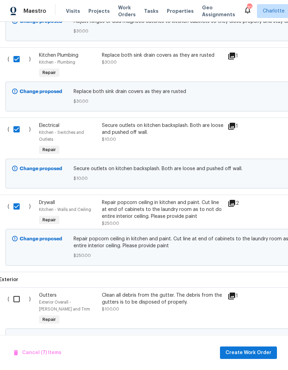
click at [16, 292] on input "checkbox" at bounding box center [19, 299] width 20 height 15
checkbox input "true"
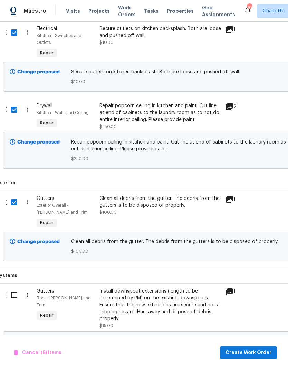
click at [14, 288] on input "checkbox" at bounding box center [17, 295] width 20 height 15
checkbox input "true"
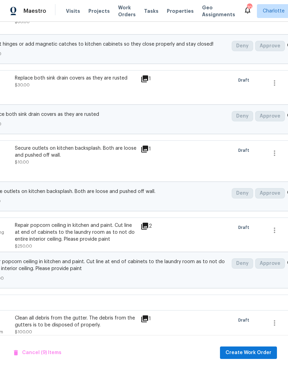
scroll to position [756, 88]
click at [255, 352] on span "Create Work Order" at bounding box center [249, 352] width 46 height 9
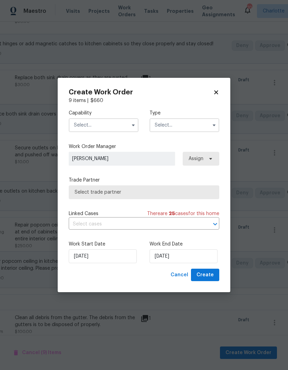
click at [84, 121] on input "text" at bounding box center [104, 125] width 70 height 14
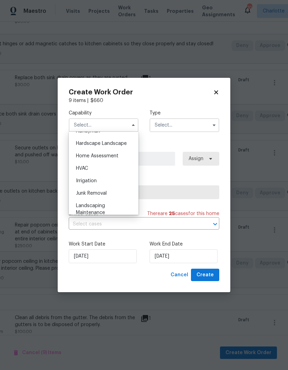
scroll to position [371, 0]
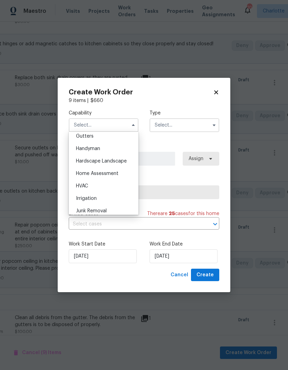
click at [88, 149] on span "Handyman" at bounding box center [88, 148] width 24 height 5
type input "Handyman"
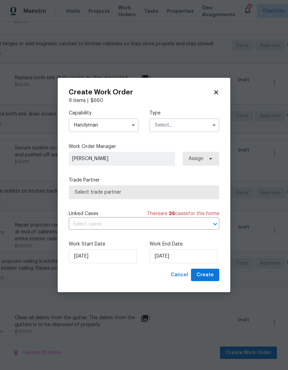
click at [203, 121] on input "text" at bounding box center [185, 125] width 70 height 14
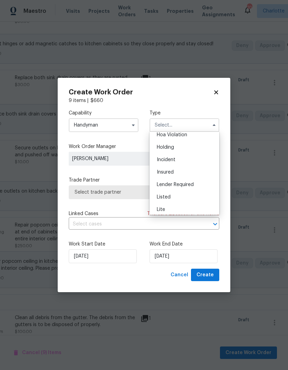
scroll to position [17, 0]
click at [199, 196] on div "Listed" at bounding box center [184, 197] width 66 height 12
type input "Listed"
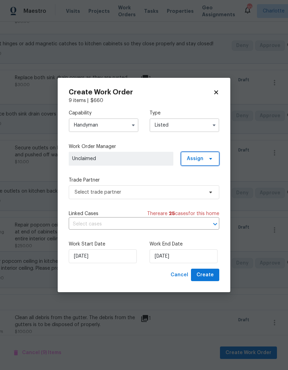
click at [212, 158] on icon at bounding box center [211, 159] width 6 height 6
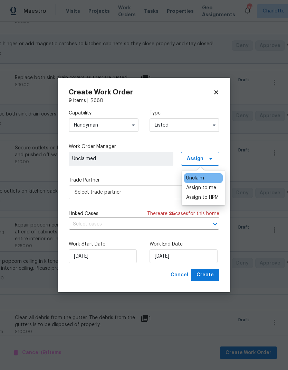
click at [217, 196] on div "Assign to HPM" at bounding box center [202, 197] width 32 height 7
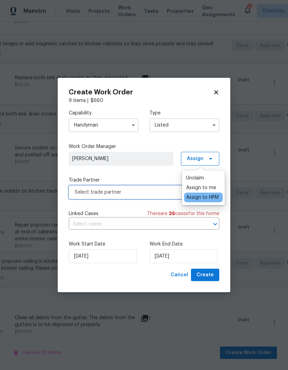
click at [83, 190] on span "Select trade partner" at bounding box center [139, 192] width 129 height 7
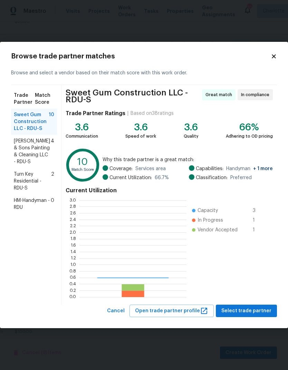
scroll to position [97, 107]
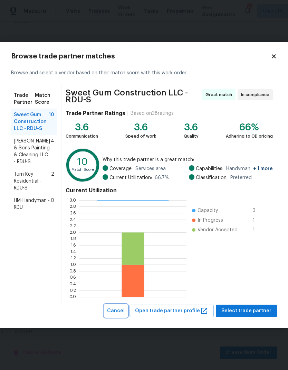
click at [125, 312] on span "Cancel" at bounding box center [116, 311] width 18 height 9
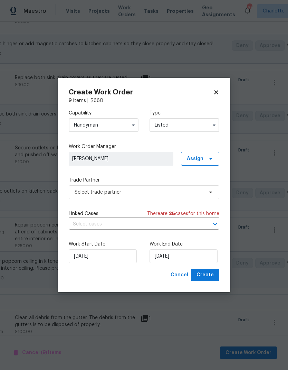
click at [82, 126] on input "Handyman" at bounding box center [104, 125] width 70 height 14
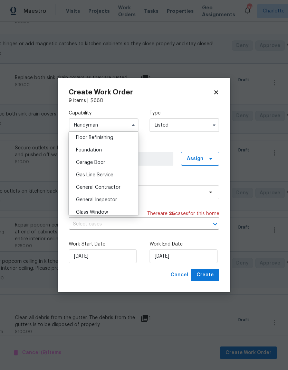
scroll to position [289, 0]
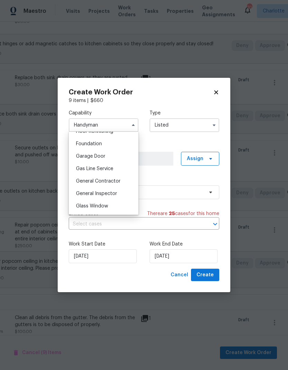
click at [88, 180] on span "General Contractor" at bounding box center [98, 181] width 45 height 5
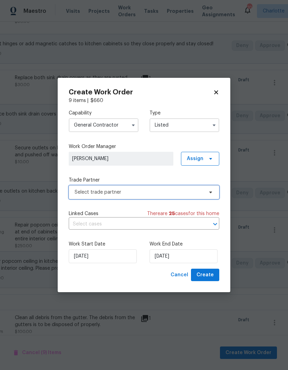
click at [211, 190] on icon at bounding box center [211, 192] width 6 height 6
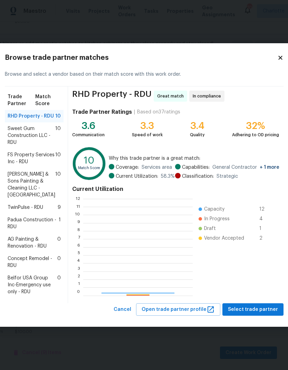
scroll to position [97, 110]
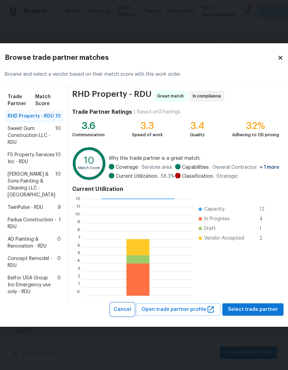
click at [129, 314] on span "Cancel" at bounding box center [123, 309] width 18 height 9
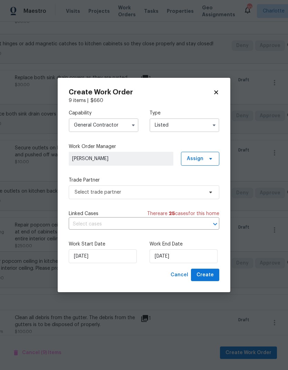
click at [86, 125] on input "General Contractor" at bounding box center [104, 125] width 70 height 14
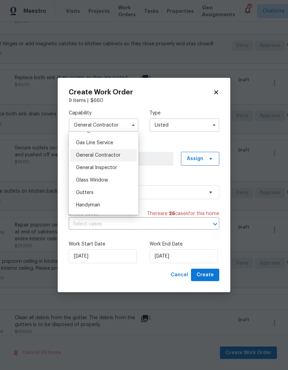
scroll to position [322, 0]
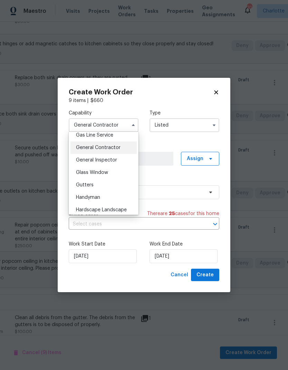
click at [84, 201] on div "Handyman" at bounding box center [104, 197] width 66 height 12
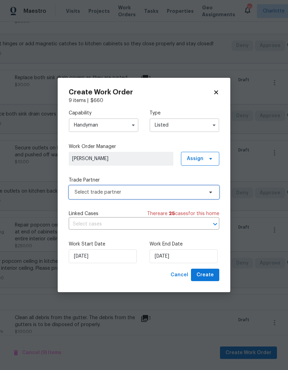
click at [85, 195] on span "Select trade partner" at bounding box center [139, 192] width 129 height 7
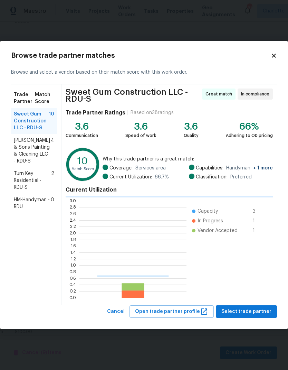
scroll to position [97, 107]
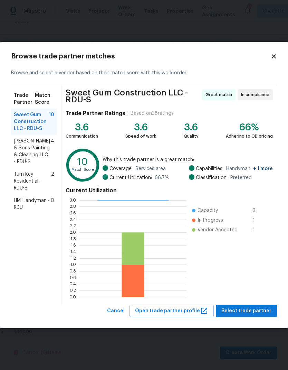
click at [44, 126] on span "Sweet Gum Construction LLC - RDU-S" at bounding box center [31, 121] width 35 height 21
click at [275, 59] on icon at bounding box center [274, 56] width 6 height 6
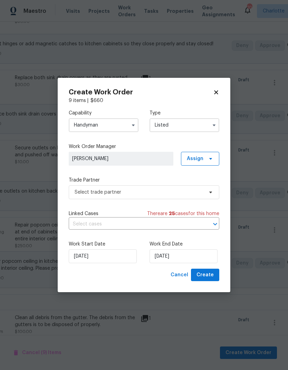
click at [130, 123] on button "button" at bounding box center [133, 125] width 8 height 8
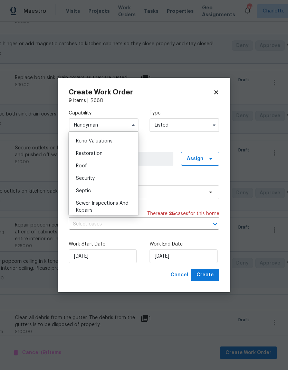
scroll to position [680, 0]
click at [104, 161] on div "Roof" at bounding box center [104, 164] width 66 height 12
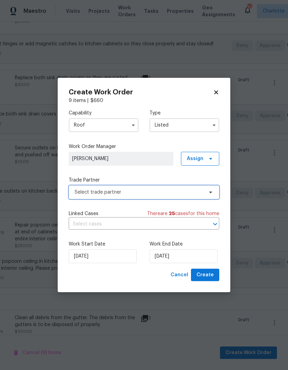
click at [128, 196] on span "Select trade partner" at bounding box center [144, 192] width 151 height 14
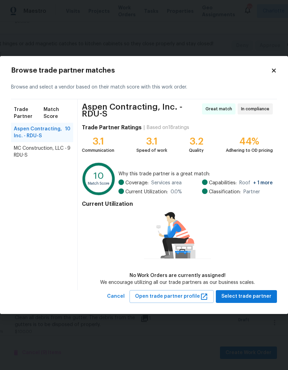
click at [276, 72] on icon at bounding box center [274, 70] width 6 height 6
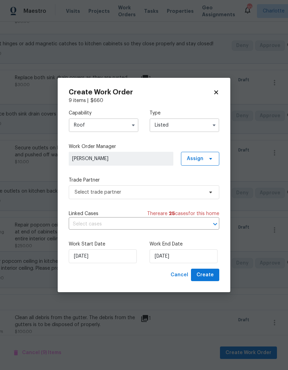
click at [134, 119] on input "Roof" at bounding box center [104, 125] width 70 height 14
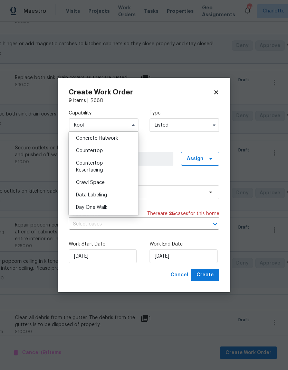
scroll to position [125, 0]
click at [107, 181] on div "Crawl Space" at bounding box center [104, 183] width 66 height 12
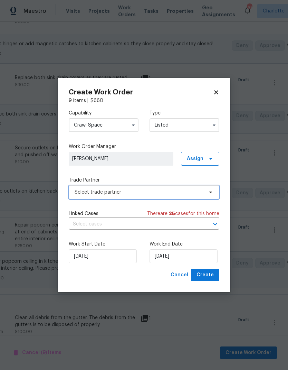
click at [199, 190] on span "Select trade partner" at bounding box center [139, 192] width 129 height 7
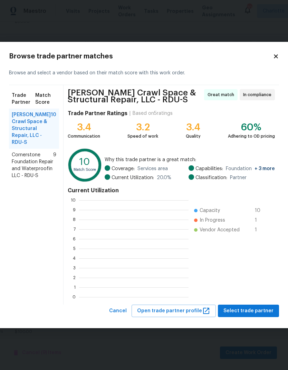
scroll to position [97, 110]
click at [276, 55] on icon at bounding box center [276, 56] width 6 height 6
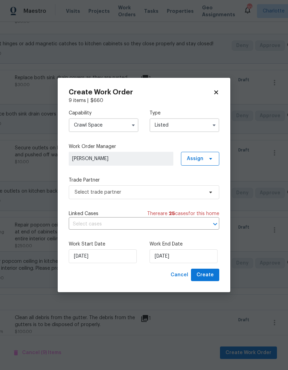
click at [125, 124] on input "Crawl Space" at bounding box center [104, 125] width 70 height 14
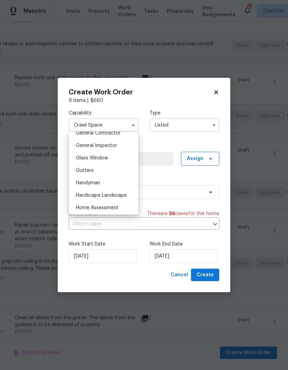
scroll to position [339, 0]
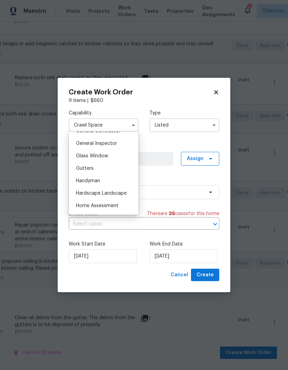
click at [105, 179] on div "Handyman" at bounding box center [104, 181] width 66 height 12
type input "Handyman"
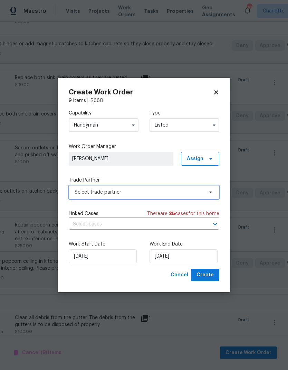
click at [212, 194] on icon at bounding box center [211, 192] width 6 height 6
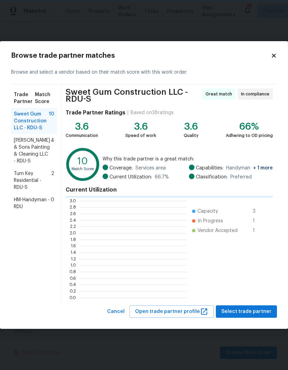
scroll to position [1, 1]
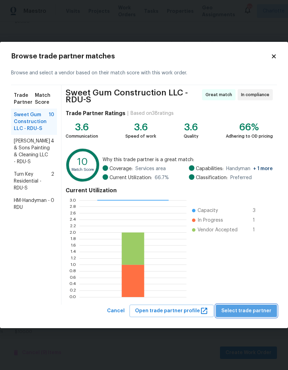
click at [258, 314] on span "Select trade partner" at bounding box center [247, 311] width 50 height 9
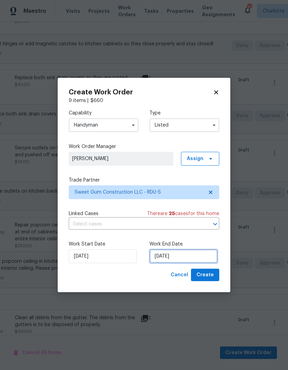
click at [176, 254] on input "[DATE]" at bounding box center [184, 256] width 68 height 14
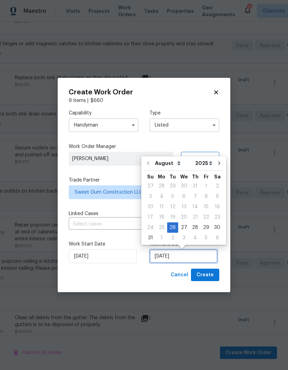
scroll to position [5, 0]
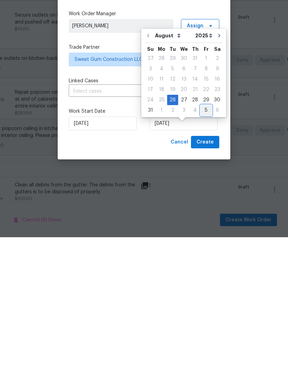
click at [204, 238] on div "5" at bounding box center [206, 243] width 11 height 10
type input "[DATE]"
select select "8"
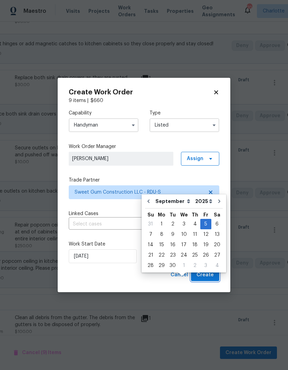
click at [207, 276] on span "Create" at bounding box center [205, 275] width 17 height 9
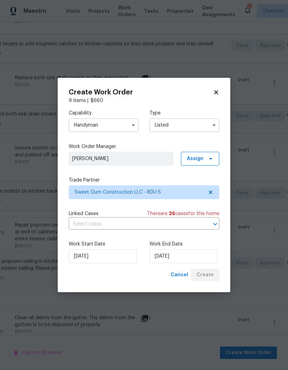
checkbox input "false"
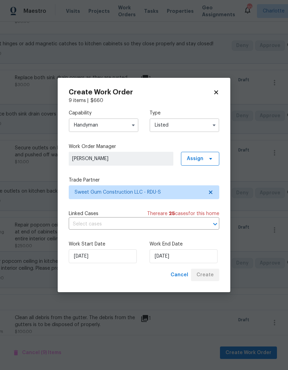
checkbox input "false"
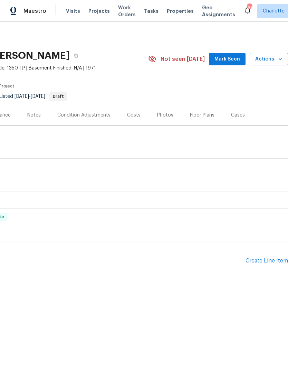
scroll to position [0, 102]
click at [273, 258] on div "Create Line Item" at bounding box center [267, 260] width 43 height 7
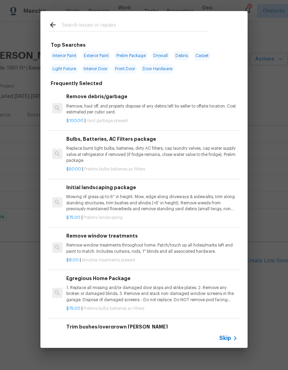
click at [110, 22] on input "text" at bounding box center [135, 26] width 147 height 10
type input "Roof"
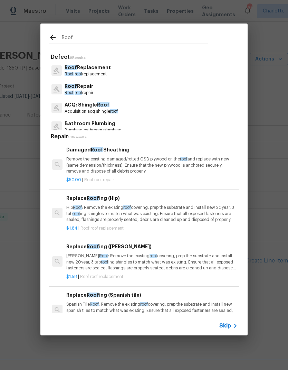
click at [108, 67] on p "Roof Replacement" at bounding box center [88, 67] width 46 height 7
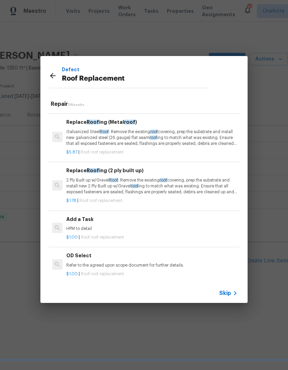
scroll to position [333, 0]
click at [166, 226] on p "HPM to detail" at bounding box center [151, 229] width 171 height 6
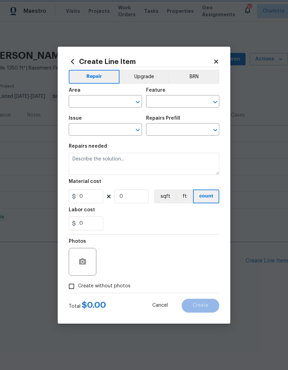
type input "Eaves and Trim"
type input "Roof Replacement"
type textarea "HPM to detail"
type input "1"
type input "Add a Task $1.00"
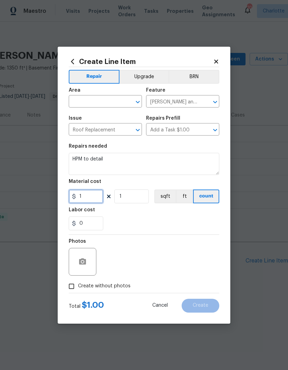
click at [87, 199] on input "1" at bounding box center [86, 196] width 35 height 14
type input "75"
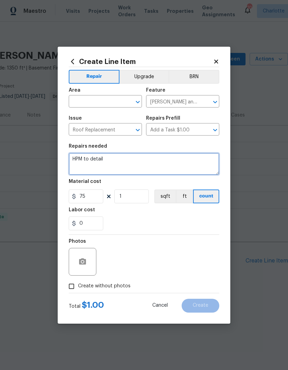
click at [94, 159] on textarea "HPM to detail" at bounding box center [144, 164] width 151 height 22
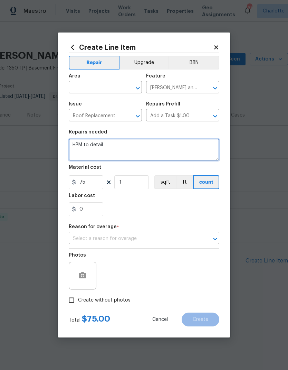
click at [95, 157] on textarea "HPM to detail" at bounding box center [144, 150] width 151 height 22
click at [92, 142] on textarea "HPM to detail" at bounding box center [144, 150] width 151 height 22
click at [88, 147] on textarea "HPM to detail" at bounding box center [144, 150] width 151 height 22
type textarea "Inspect roof"
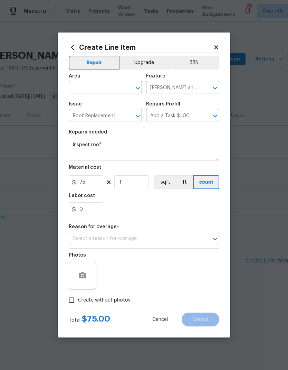
click at [101, 83] on input "text" at bounding box center [96, 88] width 54 height 11
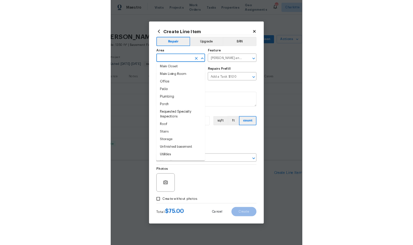
scroll to position [401, 0]
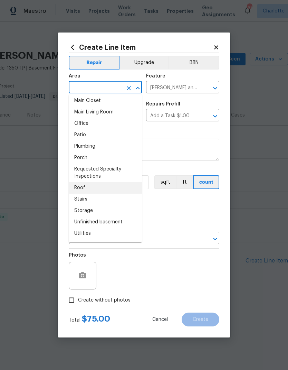
click at [91, 192] on li "Roof" at bounding box center [105, 187] width 73 height 11
type input "Roof"
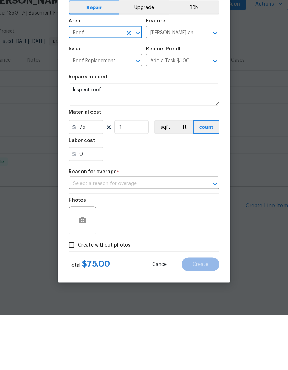
click at [138, 233] on input "text" at bounding box center [134, 238] width 131 height 11
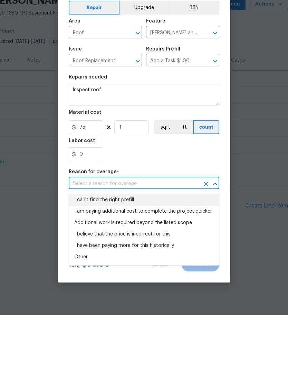
click at [118, 249] on li "I can't find the right prefill" at bounding box center [144, 254] width 151 height 11
type input "I can't find the right prefill"
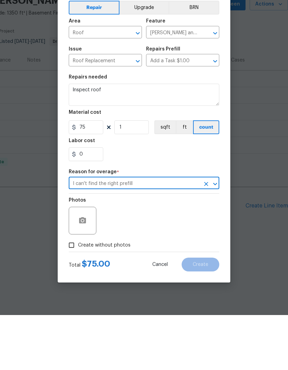
click at [164, 248] on div "Photos" at bounding box center [144, 270] width 151 height 45
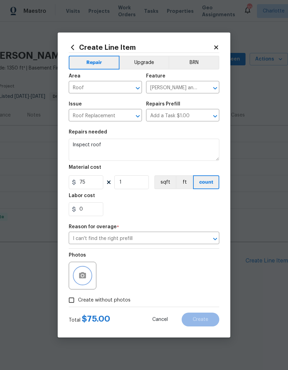
click at [83, 282] on button "button" at bounding box center [82, 275] width 17 height 17
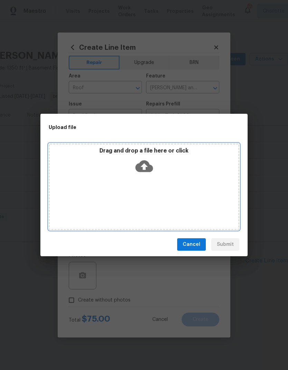
click at [141, 168] on icon at bounding box center [144, 166] width 18 height 12
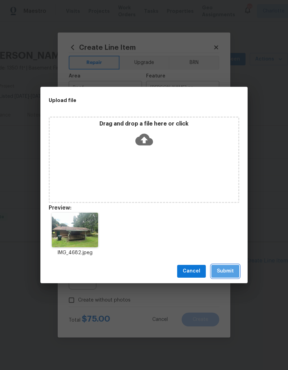
click at [233, 272] on span "Submit" at bounding box center [225, 271] width 17 height 9
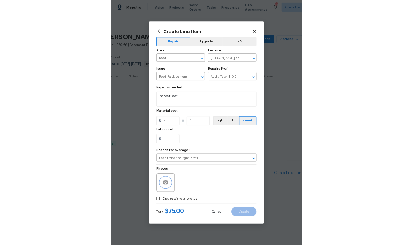
scroll to position [0, 0]
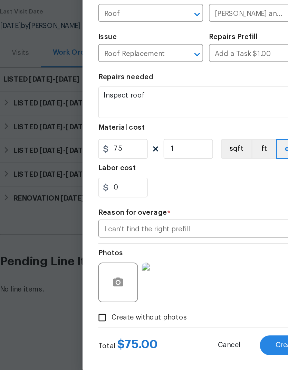
click at [190, 312] on button "Create" at bounding box center [201, 319] width 38 height 14
type input "0"
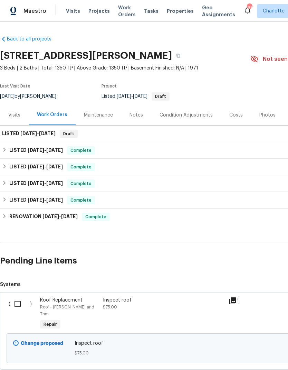
click at [16, 303] on input "checkbox" at bounding box center [20, 304] width 20 height 15
checkbox input "true"
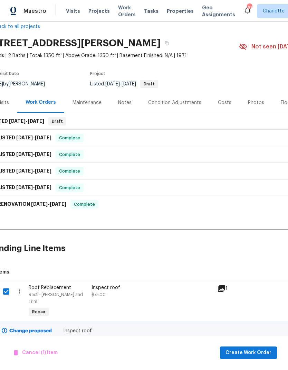
scroll to position [12, 12]
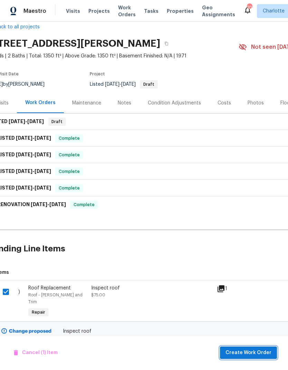
click at [262, 353] on span "Create Work Order" at bounding box center [249, 352] width 46 height 9
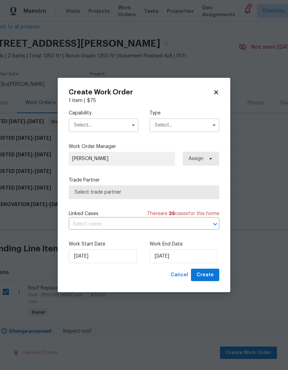
click at [121, 120] on input "text" at bounding box center [104, 125] width 70 height 14
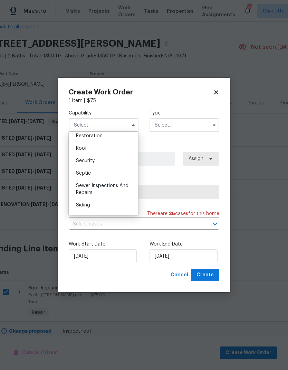
scroll to position [697, 0]
click at [100, 151] on div "Roof" at bounding box center [104, 148] width 66 height 12
type input "Roof"
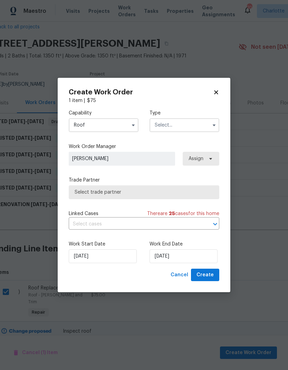
click at [198, 124] on input "text" at bounding box center [185, 125] width 70 height 14
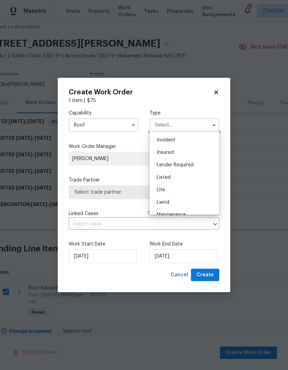
scroll to position [49, 0]
click at [180, 165] on div "Listed" at bounding box center [184, 165] width 66 height 12
type input "Listed"
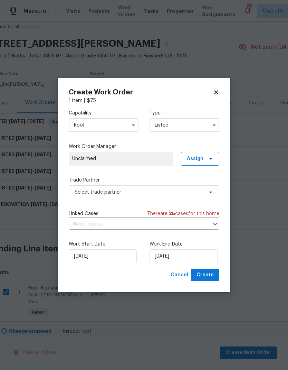
click at [145, 153] on span "Unclaimed" at bounding box center [121, 159] width 105 height 14
click at [208, 162] on span "Assign" at bounding box center [200, 159] width 38 height 14
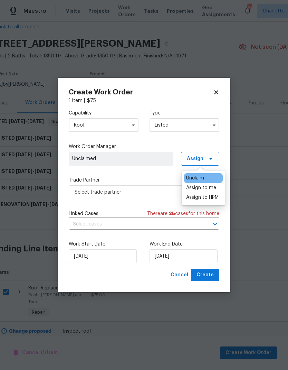
click at [215, 200] on div "Assign to HPM" at bounding box center [202, 197] width 32 height 7
click at [150, 209] on div "Capability Roof Type Listed Work Order Manager Lee Privette Assign Trade Partne…" at bounding box center [144, 186] width 151 height 165
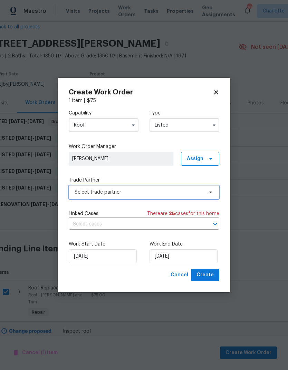
click at [179, 192] on span "Select trade partner" at bounding box center [139, 192] width 129 height 7
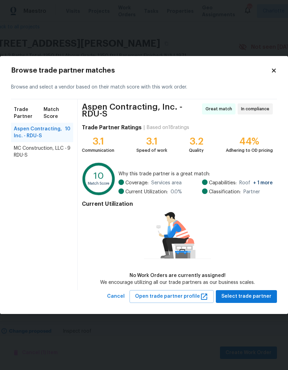
click at [45, 133] on span "Aspen Contracting, Inc. - RDU-S" at bounding box center [39, 132] width 51 height 14
click at [259, 296] on span "Select trade partner" at bounding box center [247, 296] width 50 height 9
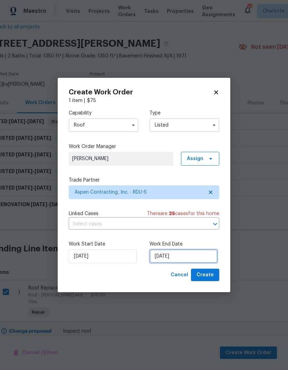
click at [189, 254] on input "[DATE]" at bounding box center [184, 256] width 68 height 14
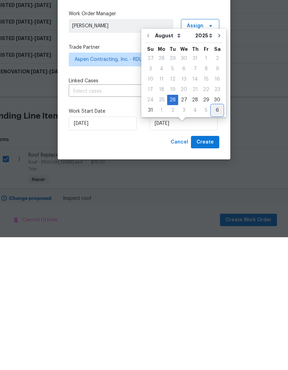
click at [213, 238] on div "6" at bounding box center [217, 243] width 11 height 10
type input "[DATE]"
select select "8"
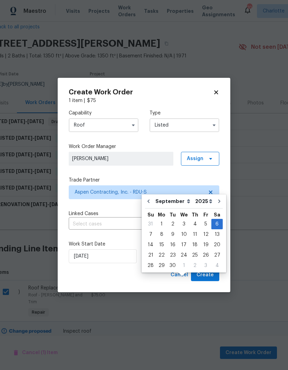
click at [148, 279] on div "Cancel Create" at bounding box center [144, 275] width 151 height 13
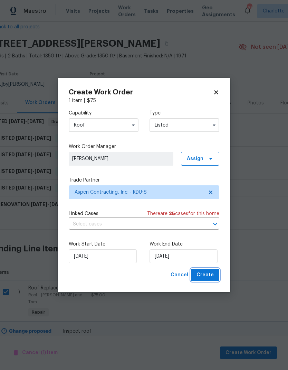
click at [210, 278] on span "Create" at bounding box center [205, 275] width 17 height 9
checkbox input "false"
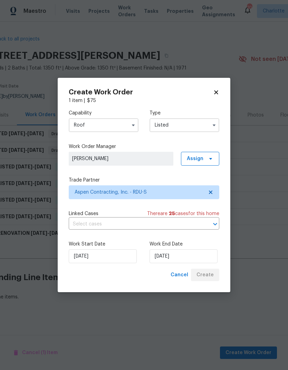
scroll to position [0, 12]
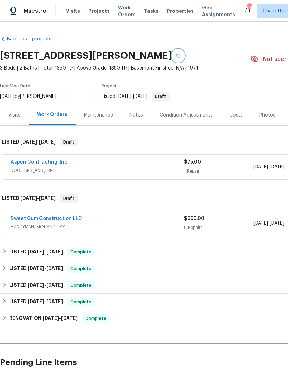
click at [177, 57] on icon "button" at bounding box center [178, 56] width 3 height 4
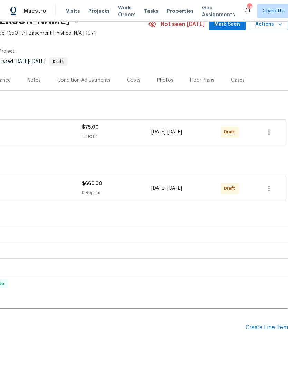
scroll to position [35, 102]
click at [272, 329] on div "Create Line Item" at bounding box center [267, 328] width 43 height 7
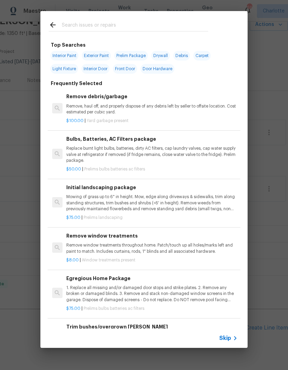
click at [119, 15] on div at bounding box center [128, 24] width 176 height 27
click at [123, 21] on input "text" at bounding box center [135, 26] width 147 height 10
type input "Driveway"
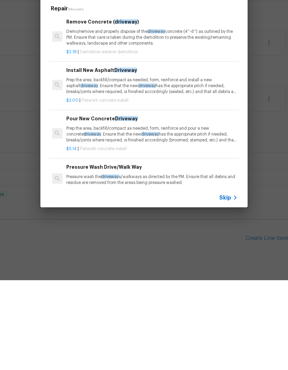
scroll to position [0, 0]
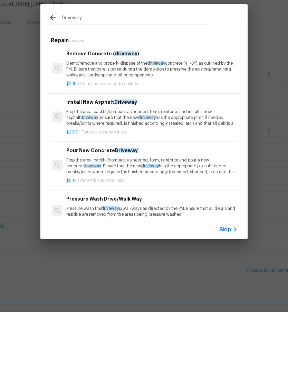
click at [228, 284] on span "Skip" at bounding box center [225, 287] width 12 height 7
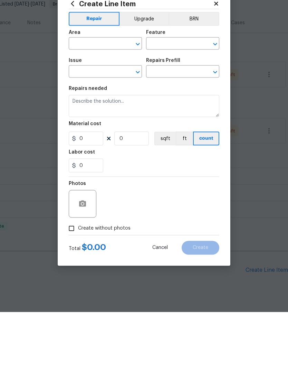
scroll to position [28, 0]
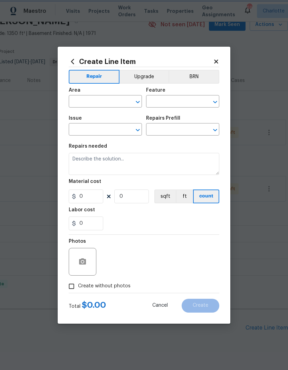
click at [125, 100] on button "Clear" at bounding box center [129, 102] width 10 height 10
type input "d"
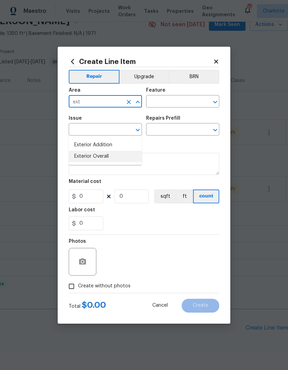
click at [84, 151] on li "Exterior Overall" at bounding box center [105, 156] width 73 height 11
type input "Exterior Overall"
click at [192, 99] on input "text" at bounding box center [173, 102] width 54 height 11
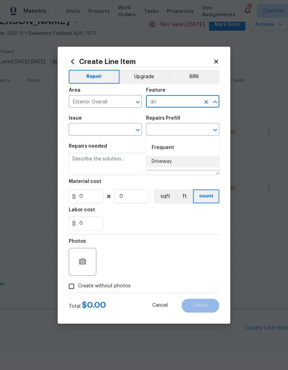
click at [172, 156] on li "Driveway" at bounding box center [182, 161] width 73 height 11
type input "Driveway"
click at [79, 130] on input "text" at bounding box center [96, 130] width 54 height 11
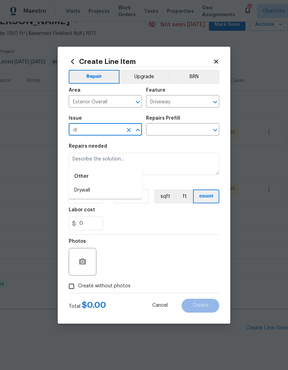
type input "d"
type input "f"
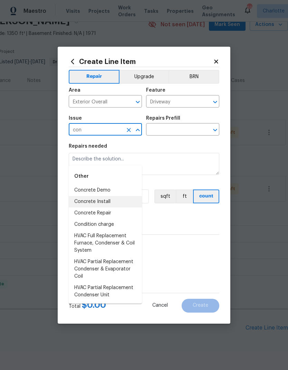
click at [78, 196] on li "Concrete Install" at bounding box center [105, 201] width 73 height 11
type input "Concrete Install"
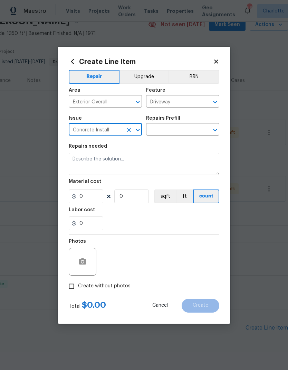
click at [202, 130] on button "Clear" at bounding box center [206, 130] width 10 height 10
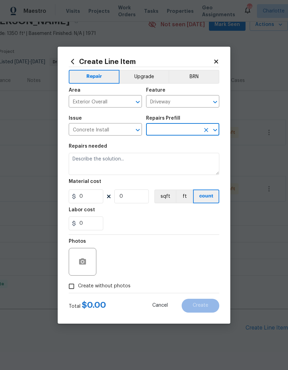
click at [217, 128] on icon "Open" at bounding box center [215, 130] width 8 height 8
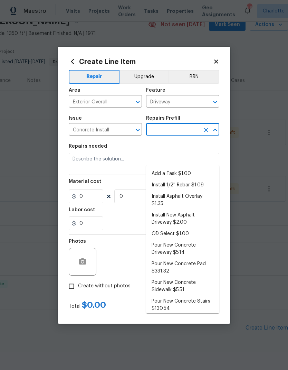
click at [201, 168] on li "Add a Task $1.00" at bounding box center [182, 173] width 73 height 11
type input "Add a Task $1.00"
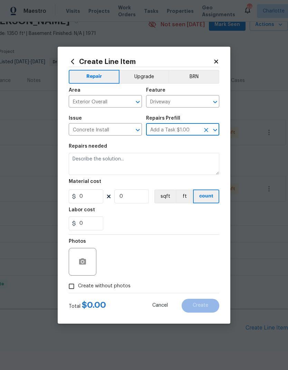
type input "Flatwork"
type textarea "HPM to detail"
type input "1"
type input "Add a Task $1.00"
type input "1"
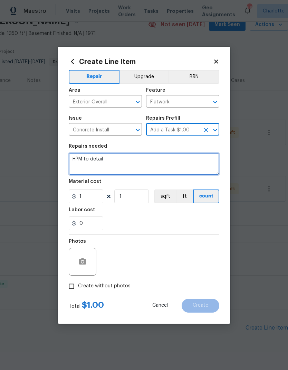
click at [112, 159] on textarea "HPM to detail" at bounding box center [144, 164] width 151 height 22
type textarea "H"
type textarea "P"
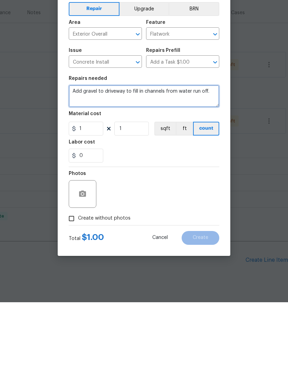
type textarea "Add gravel to driveway to fill in channels from water run off."
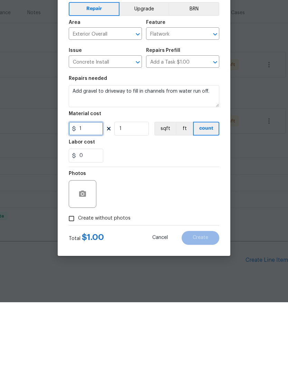
click at [99, 189] on input "1" at bounding box center [86, 196] width 35 height 14
type input "200"
click at [81, 253] on button "button" at bounding box center [82, 261] width 17 height 17
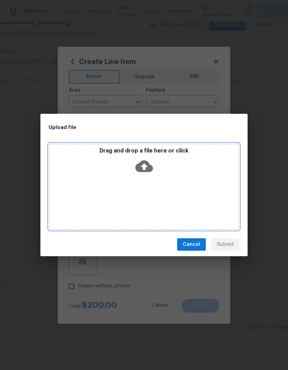
click at [150, 169] on icon at bounding box center [144, 166] width 18 height 12
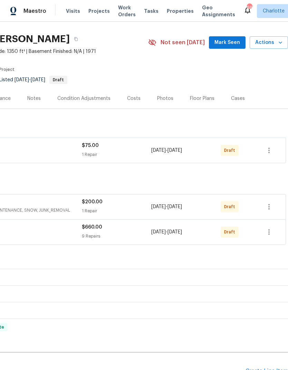
scroll to position [17, 102]
click at [270, 151] on icon "button" at bounding box center [269, 150] width 8 height 8
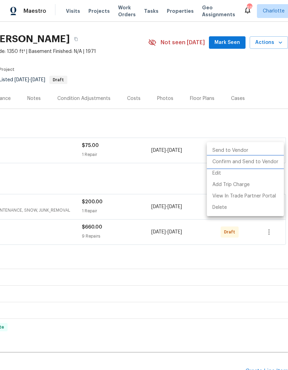
click at [264, 161] on li "Confirm and Send to Vendor" at bounding box center [245, 161] width 77 height 11
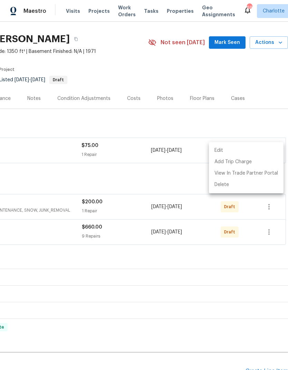
click at [183, 176] on div at bounding box center [144, 185] width 288 height 370
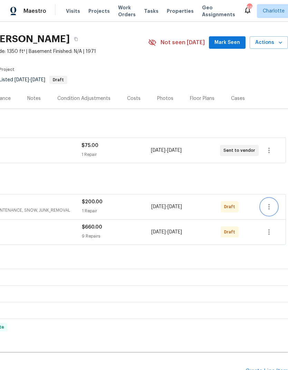
click at [273, 208] on icon "button" at bounding box center [269, 207] width 8 height 8
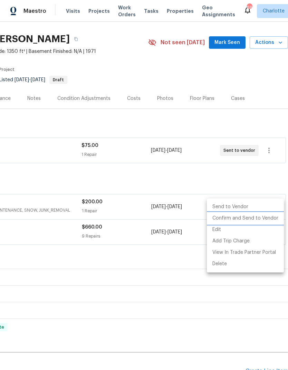
click at [260, 217] on li "Confirm and Send to Vendor" at bounding box center [245, 218] width 77 height 11
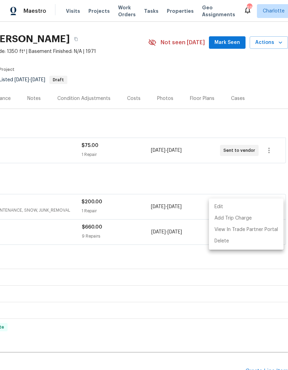
click at [256, 178] on div at bounding box center [144, 185] width 288 height 370
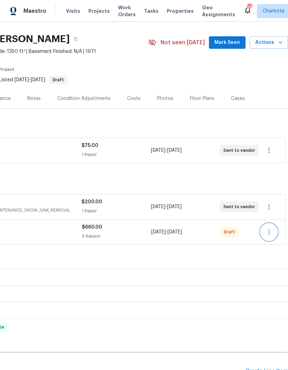
click at [269, 231] on icon "button" at bounding box center [269, 232] width 8 height 8
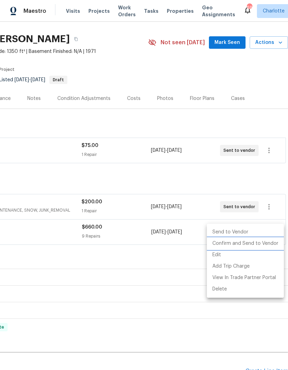
click at [264, 243] on li "Confirm and Send to Vendor" at bounding box center [245, 243] width 77 height 11
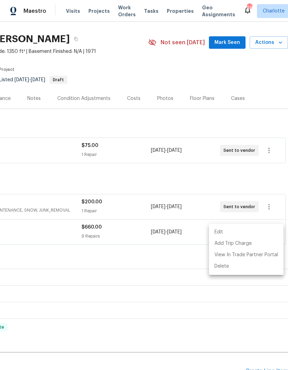
click at [254, 181] on div at bounding box center [144, 185] width 288 height 370
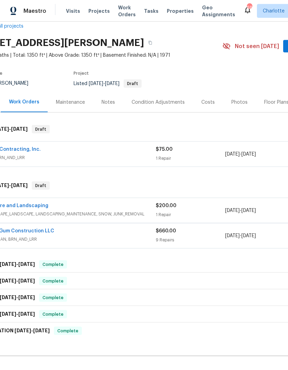
scroll to position [13, 26]
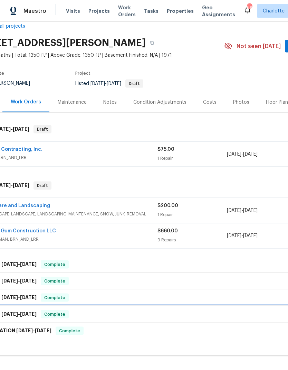
click at [239, 306] on div "LISTED [DATE] - [DATE] Complete" at bounding box center [169, 314] width 391 height 17
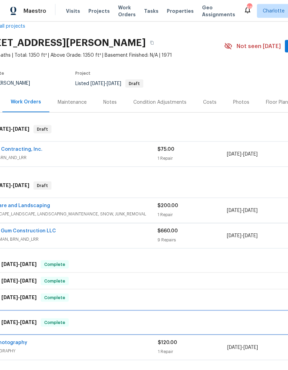
scroll to position [4, 0]
